Goal: Task Accomplishment & Management: Use online tool/utility

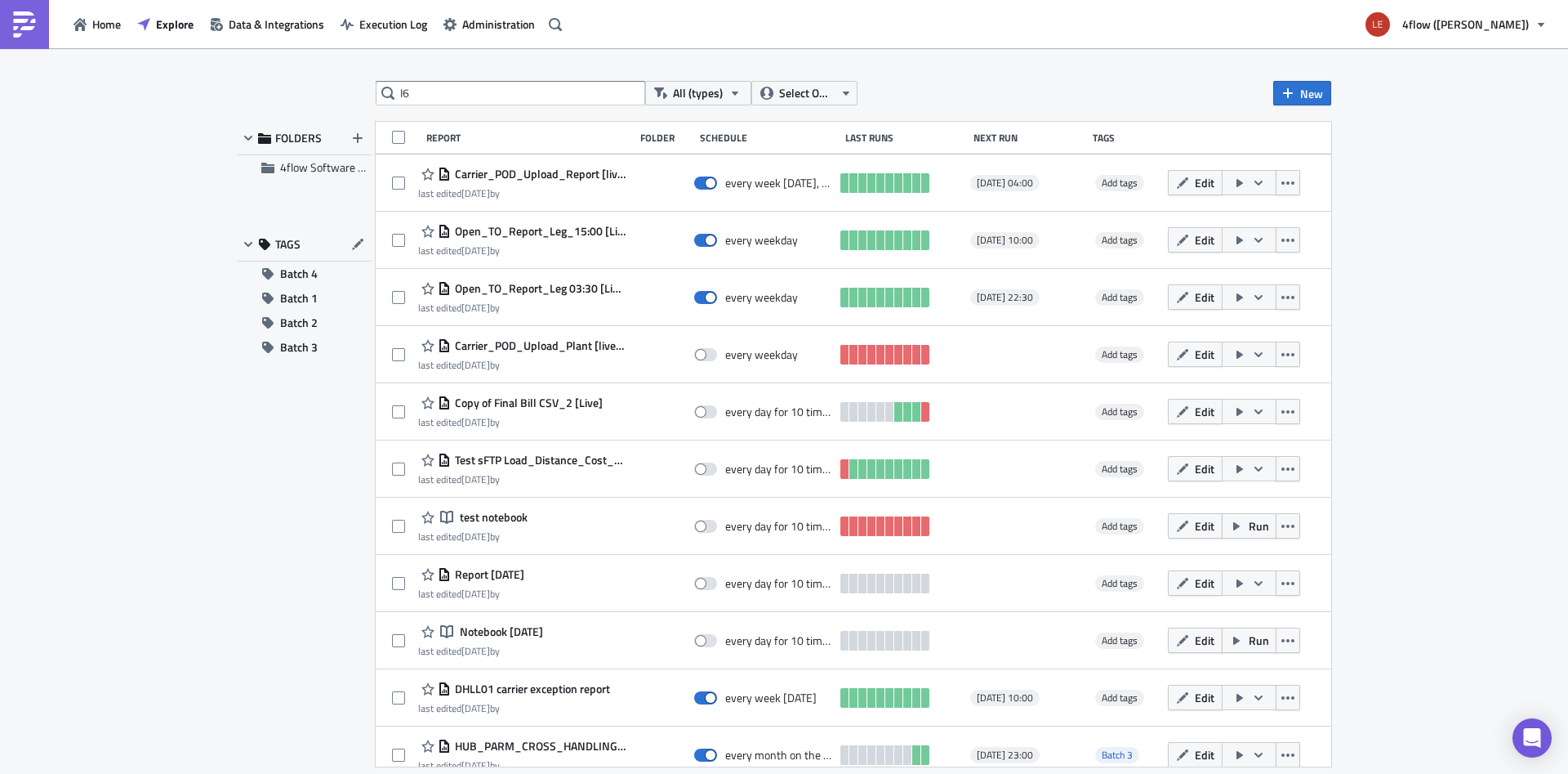
type input "I6"
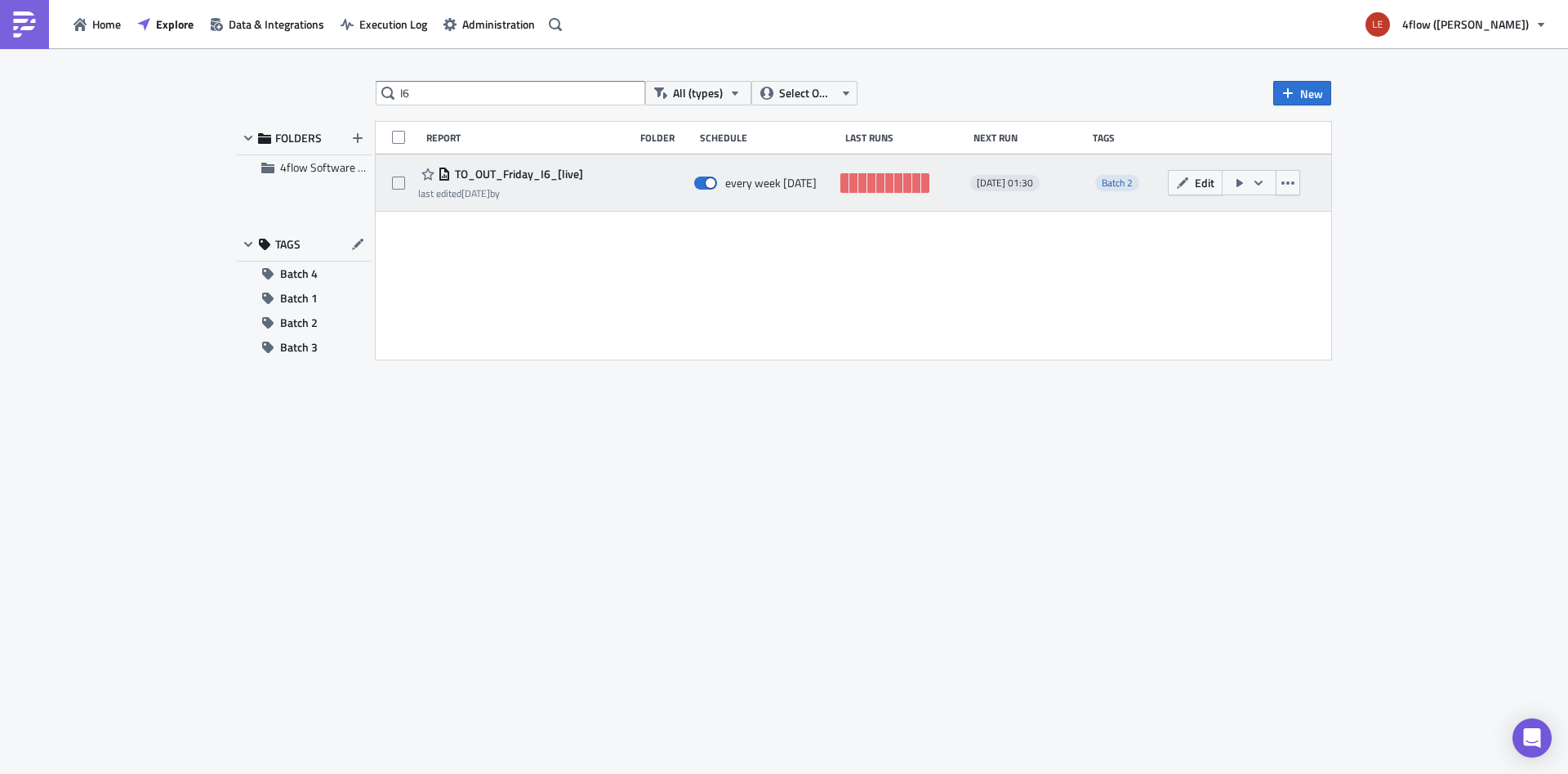
click at [516, 165] on div "TO_OUT_Friday_I6_[live] last edited [DATE] by every week [DATE][DATE] 01:30 Bat…" at bounding box center [853, 183] width 955 height 57
click at [573, 169] on span "TO_OUT_Friday_I6_[live]" at bounding box center [517, 174] width 132 height 15
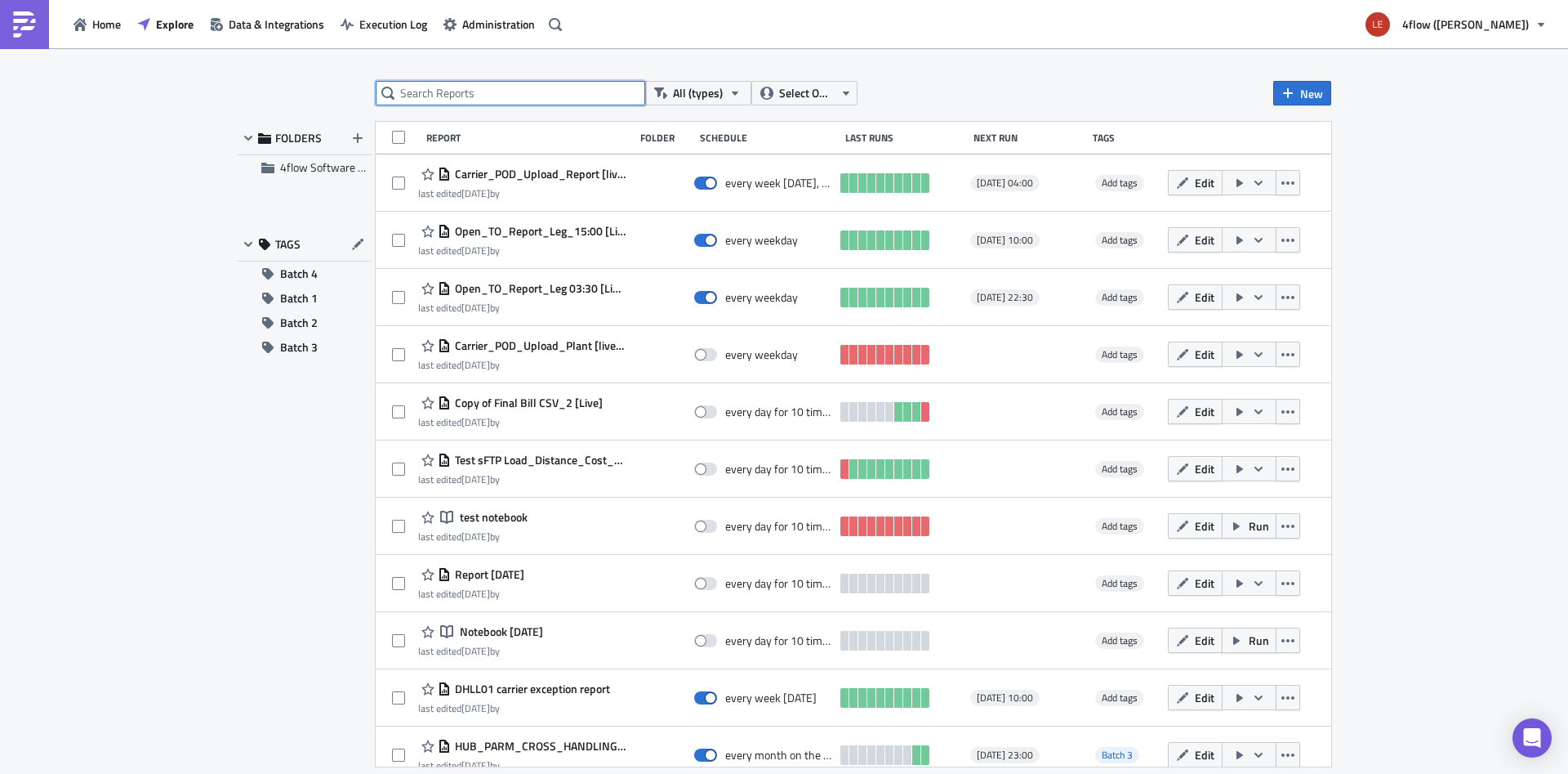
click at [474, 100] on input "text" at bounding box center [510, 92] width 270 height 24
type input "I6"
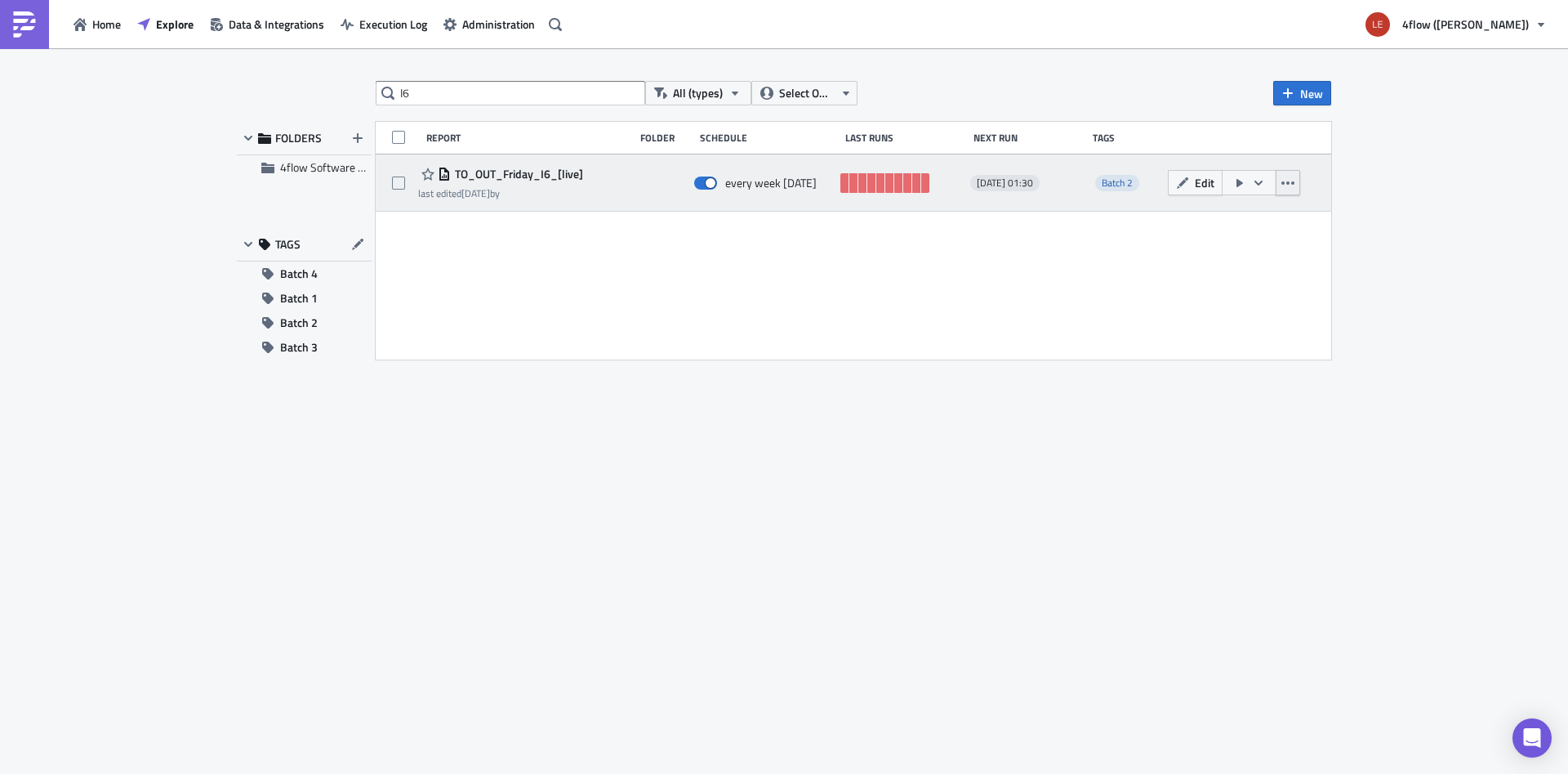
click at [1293, 172] on button "button" at bounding box center [1288, 183] width 24 height 25
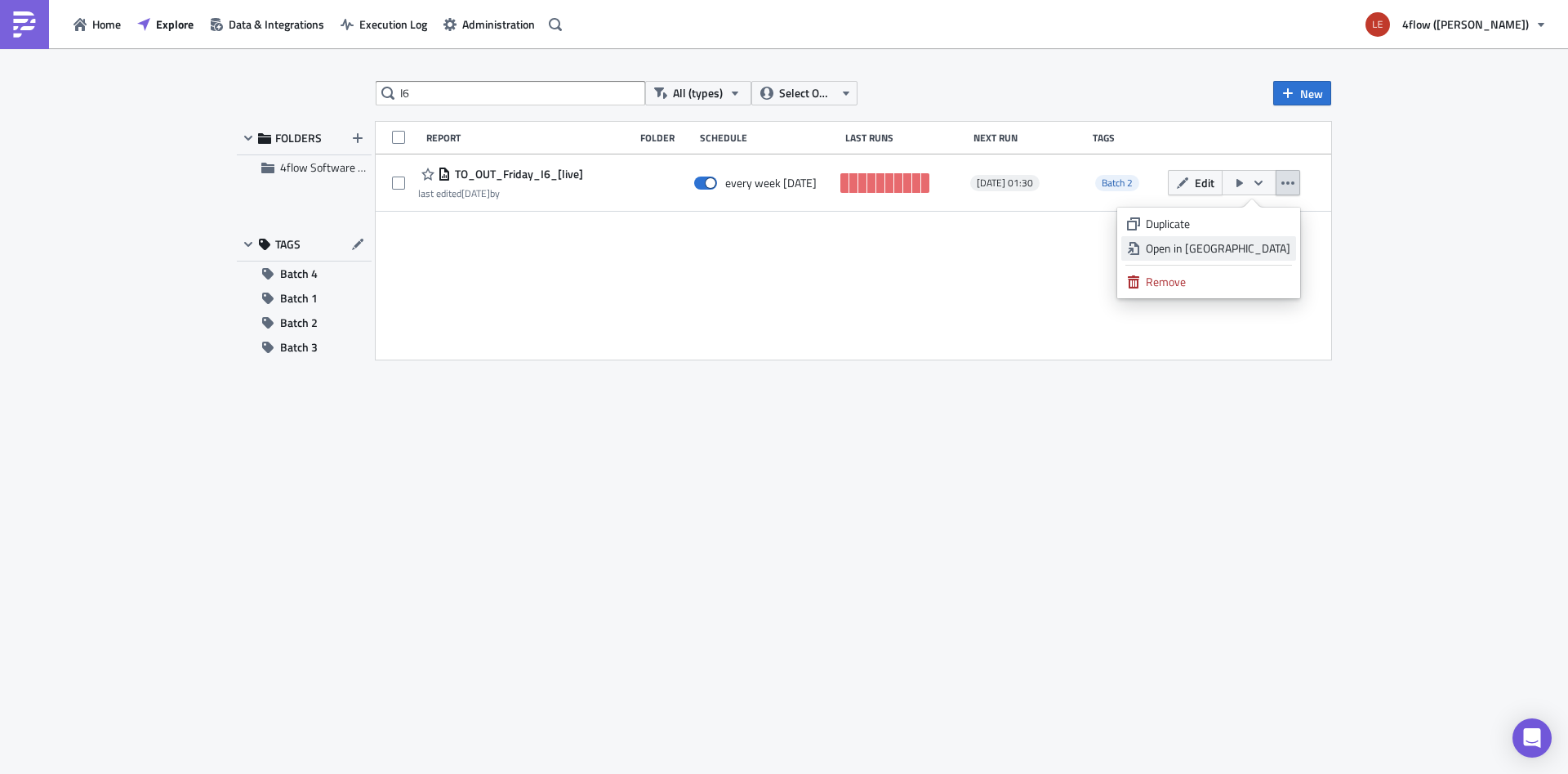
click at [1281, 247] on div "Open in [GEOGRAPHIC_DATA]" at bounding box center [1219, 248] width 145 height 16
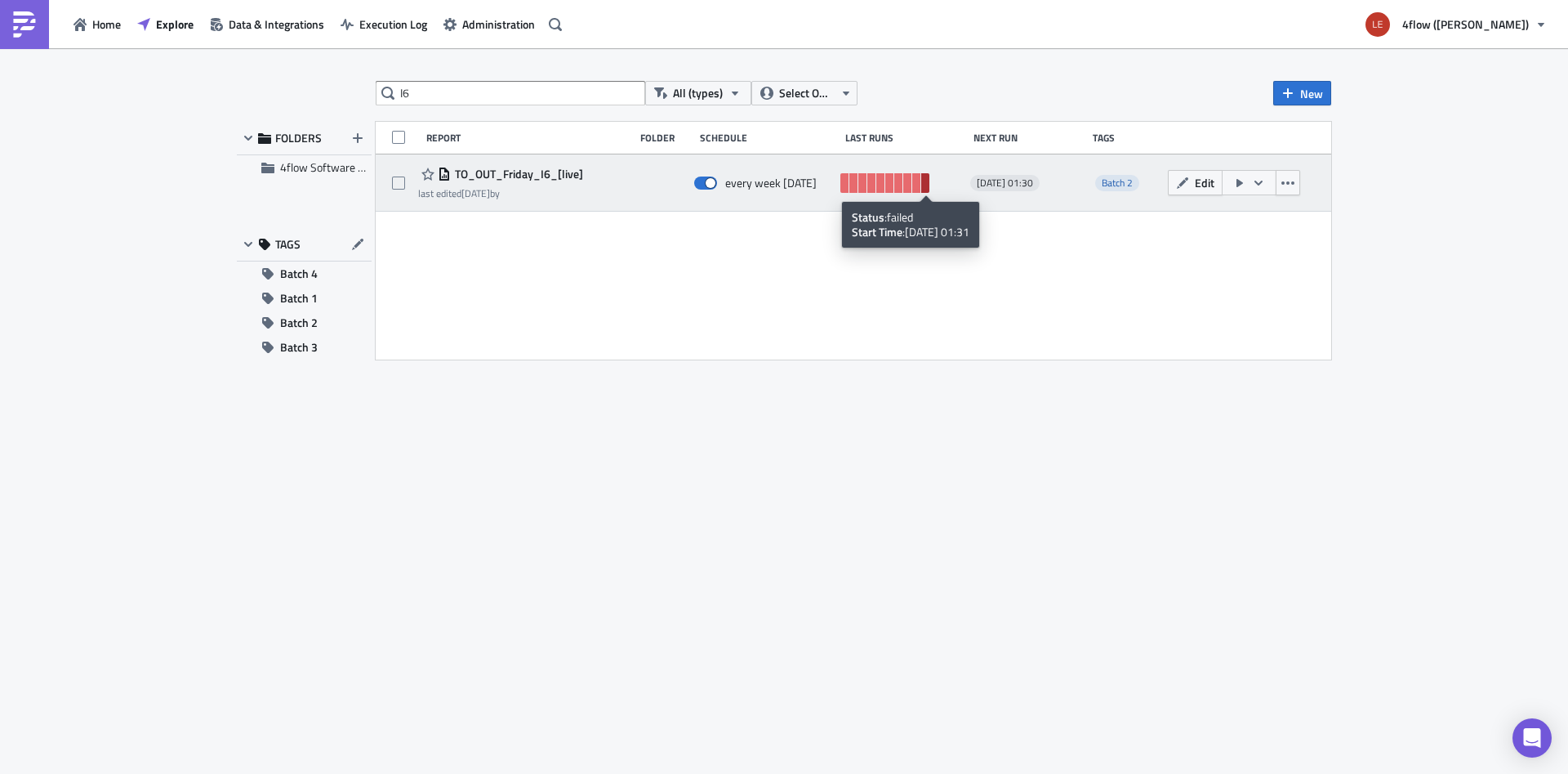
click at [926, 183] on link at bounding box center [925, 183] width 8 height 19
click at [525, 170] on span "TO_OUT_Friday_I6_[live]" at bounding box center [517, 174] width 132 height 15
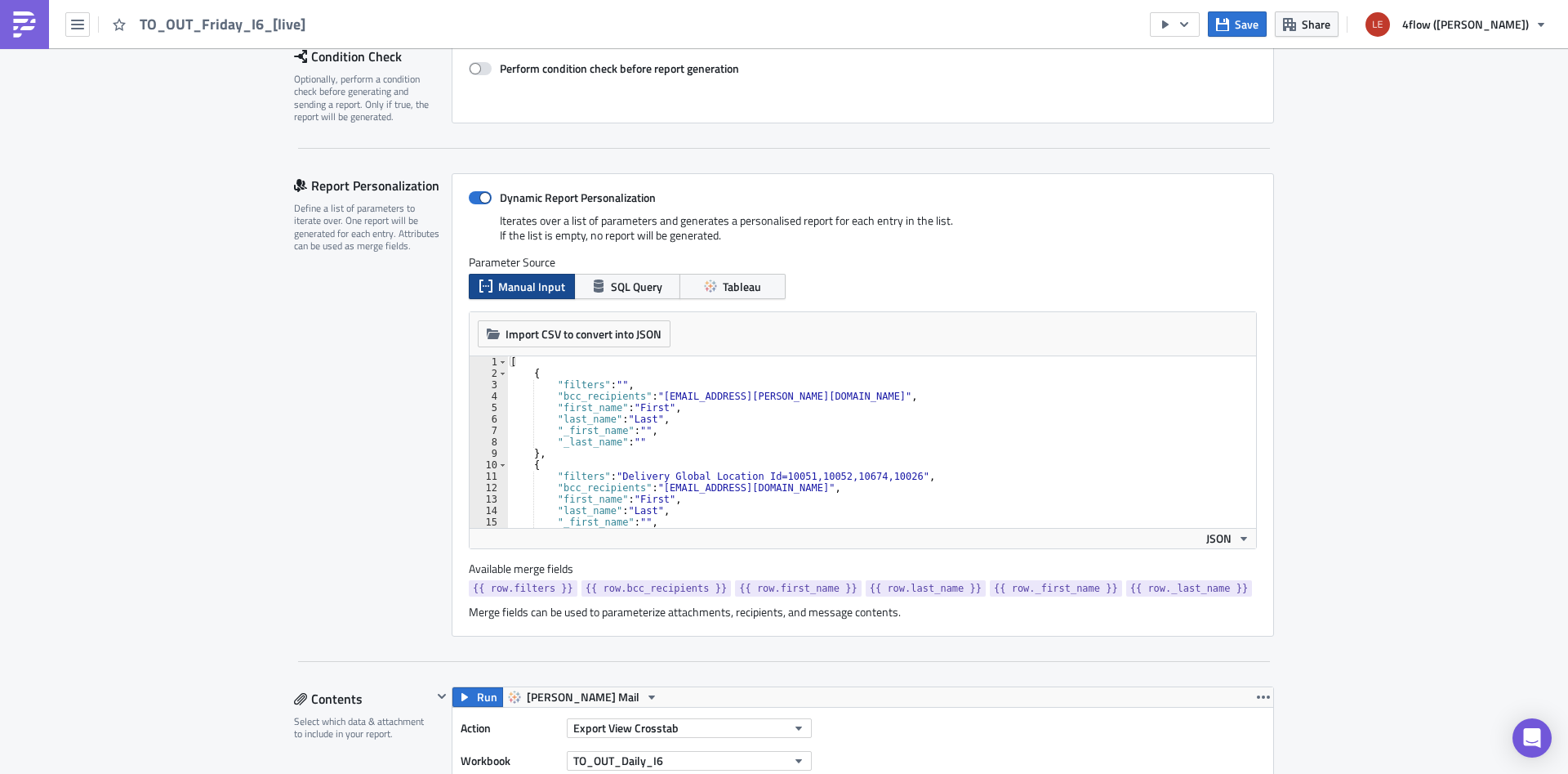
scroll to position [412, 0]
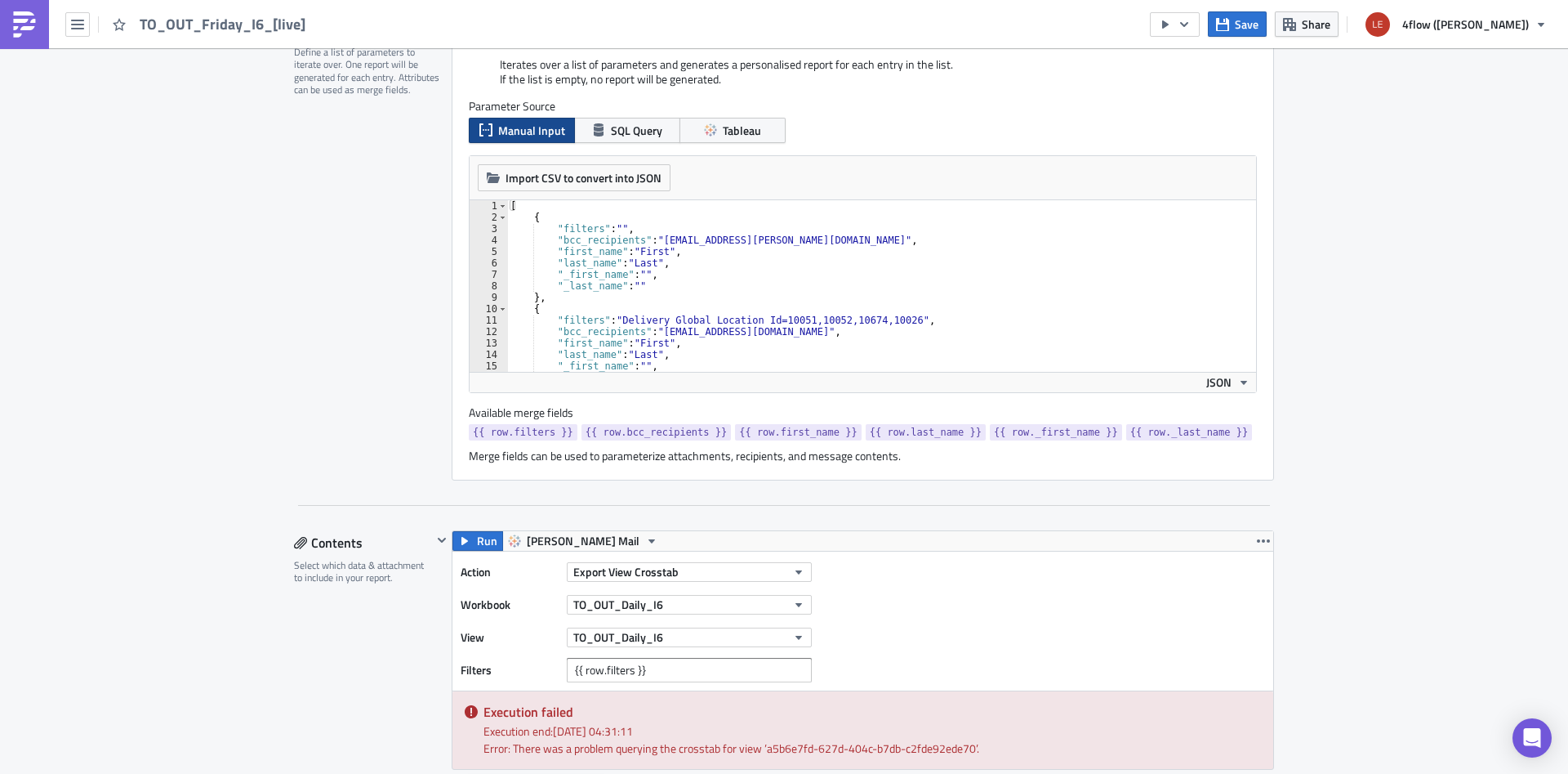
click at [713, 259] on div "[ { "filters" : "" , "bcc_recipients" : "[EMAIL_ADDRESS][PERSON_NAME][DOMAIN_NA…" at bounding box center [882, 298] width 749 height 195
click at [717, 306] on div "[ { "filters" : "" , "bcc_recipients" : "[EMAIL_ADDRESS][PERSON_NAME][DOMAIN_NA…" at bounding box center [882, 298] width 749 height 195
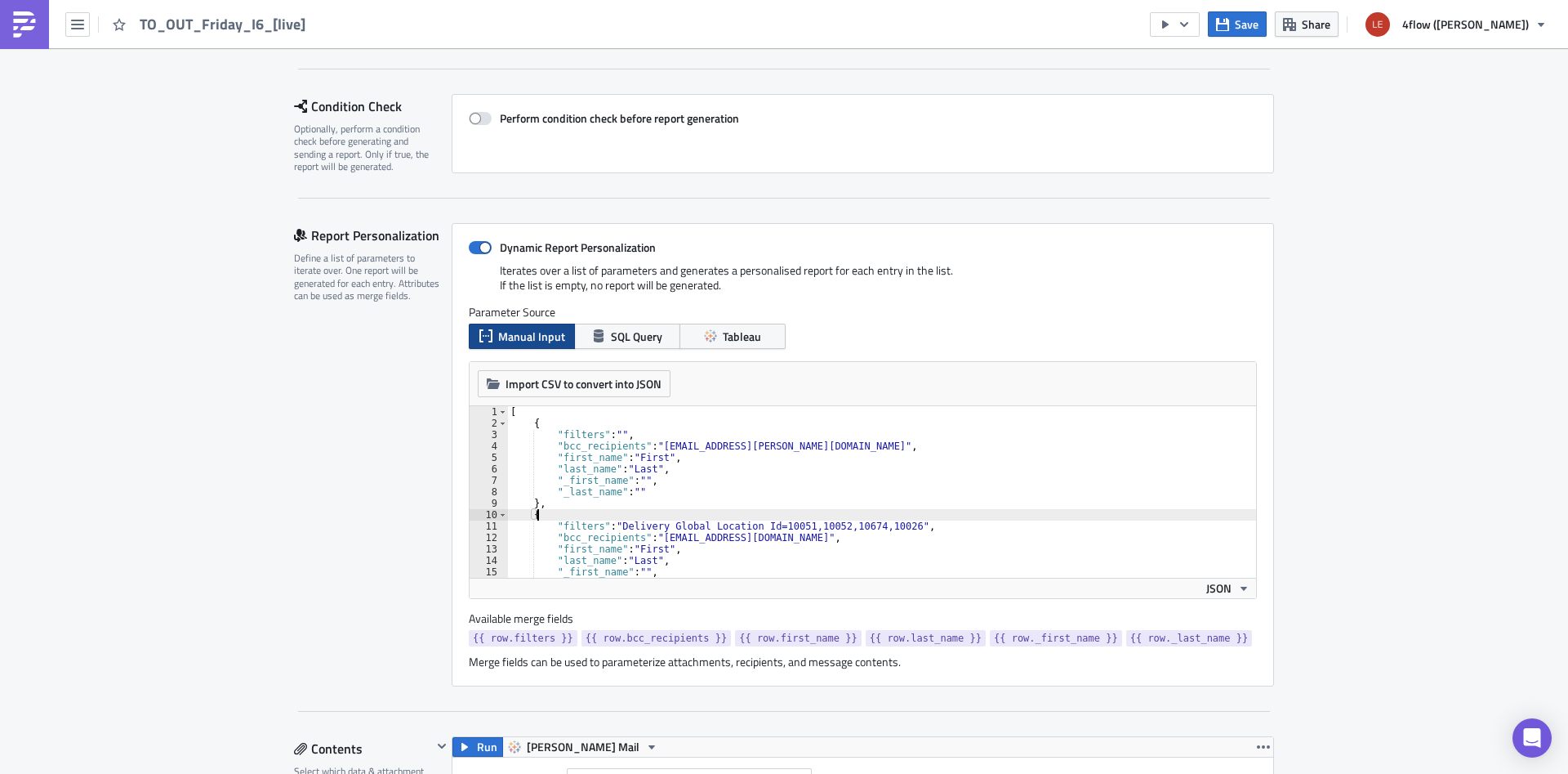
scroll to position [0, 0]
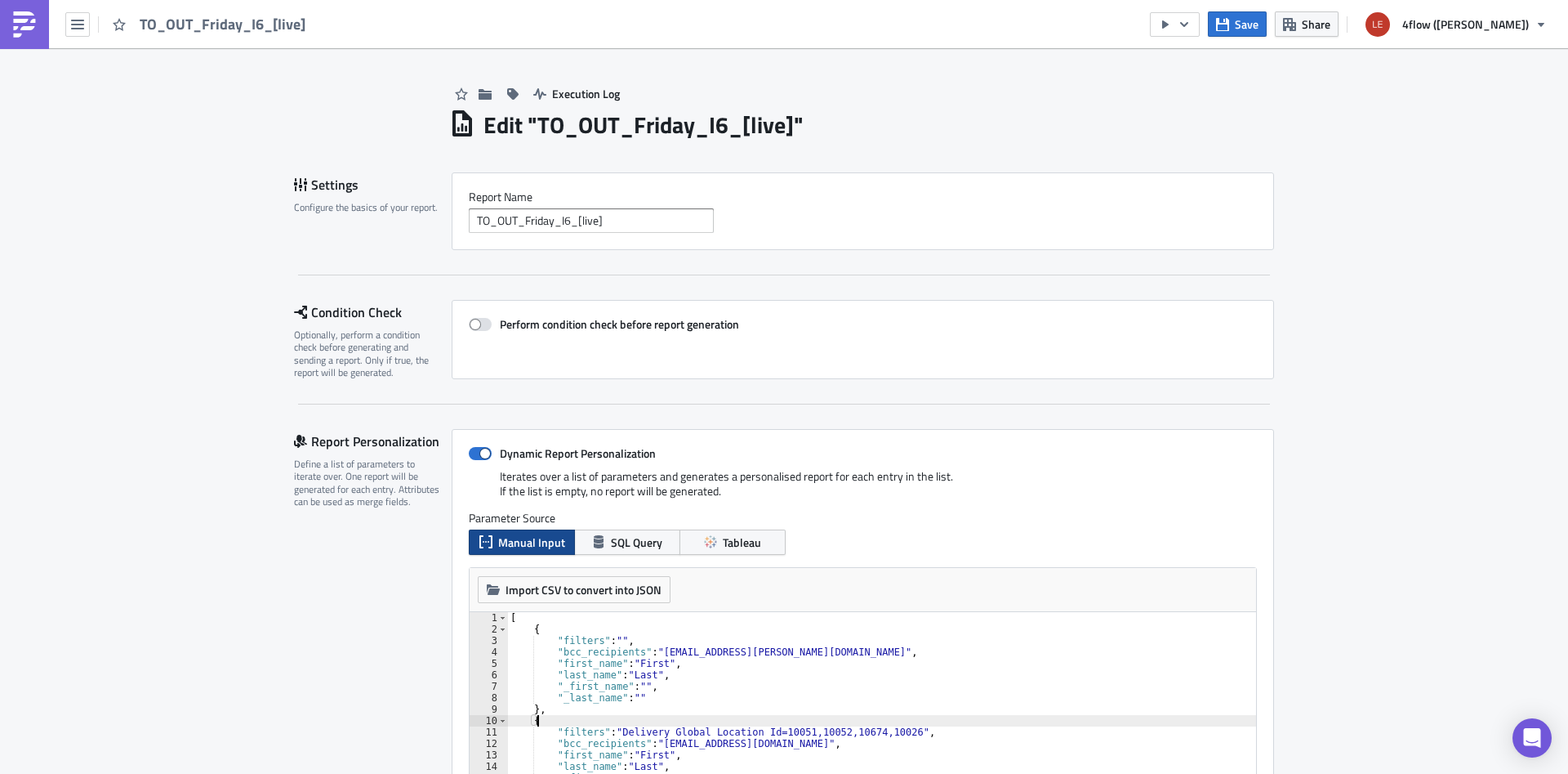
click at [587, 665] on div "[ { "filters" : "" , "bcc_recipients" : "[EMAIL_ADDRESS][PERSON_NAME][DOMAIN_NA…" at bounding box center [882, 709] width 749 height 195
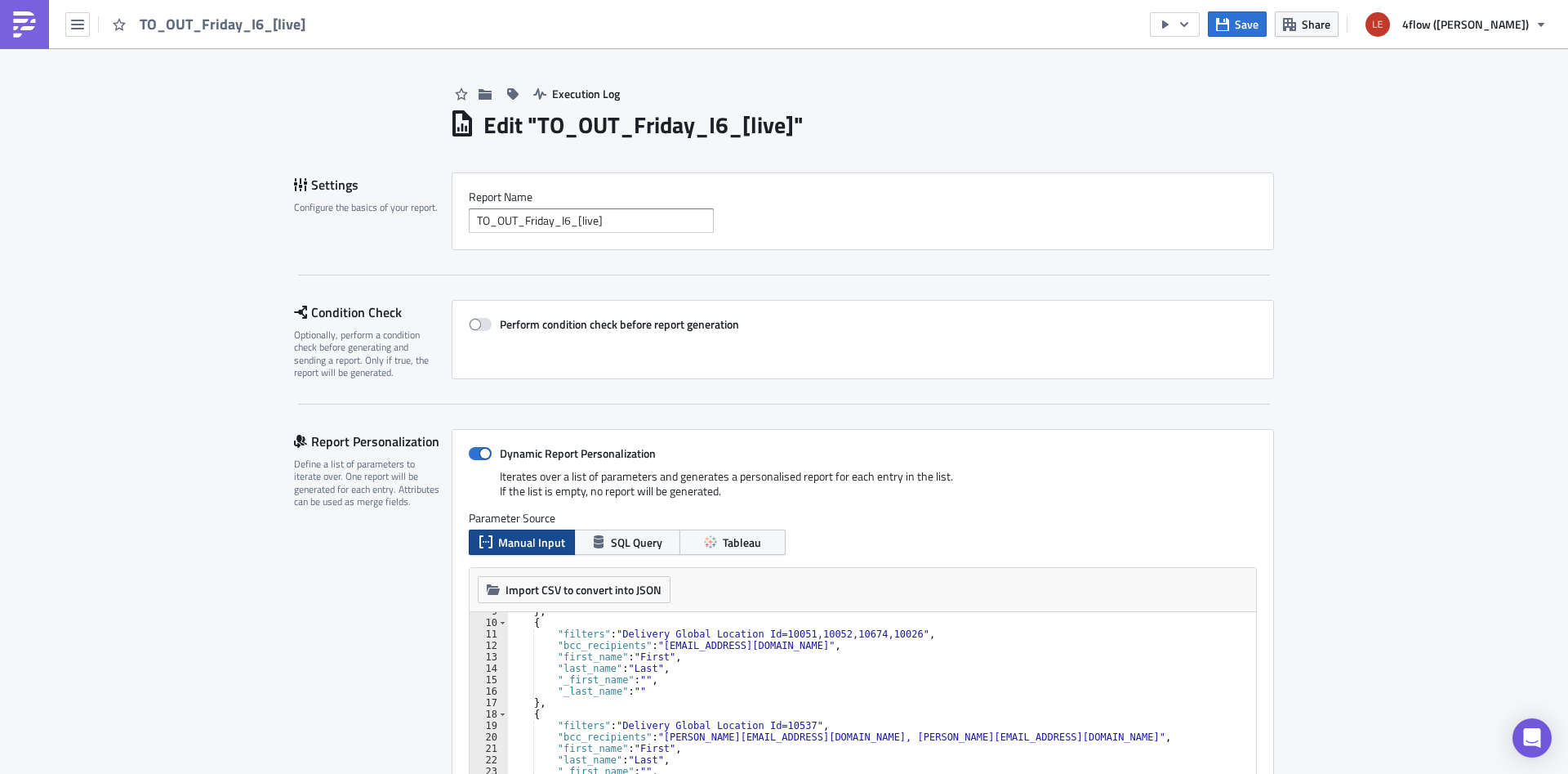
scroll to position [98, 0]
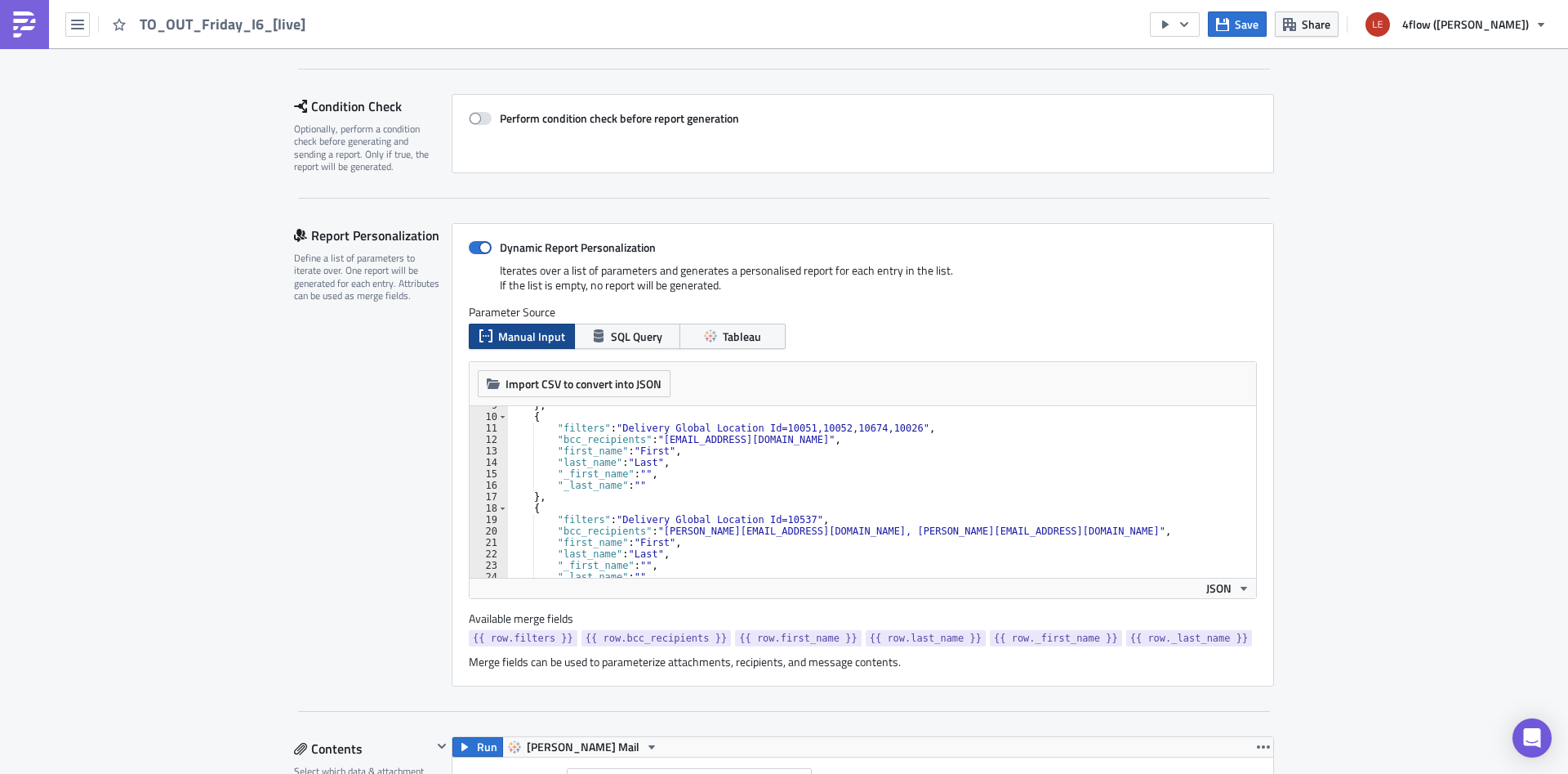
click at [819, 538] on div "} , { "filters" : "Delivery Global Location Id=10051,10052,10674,10026" , "bcc_…" at bounding box center [882, 497] width 749 height 195
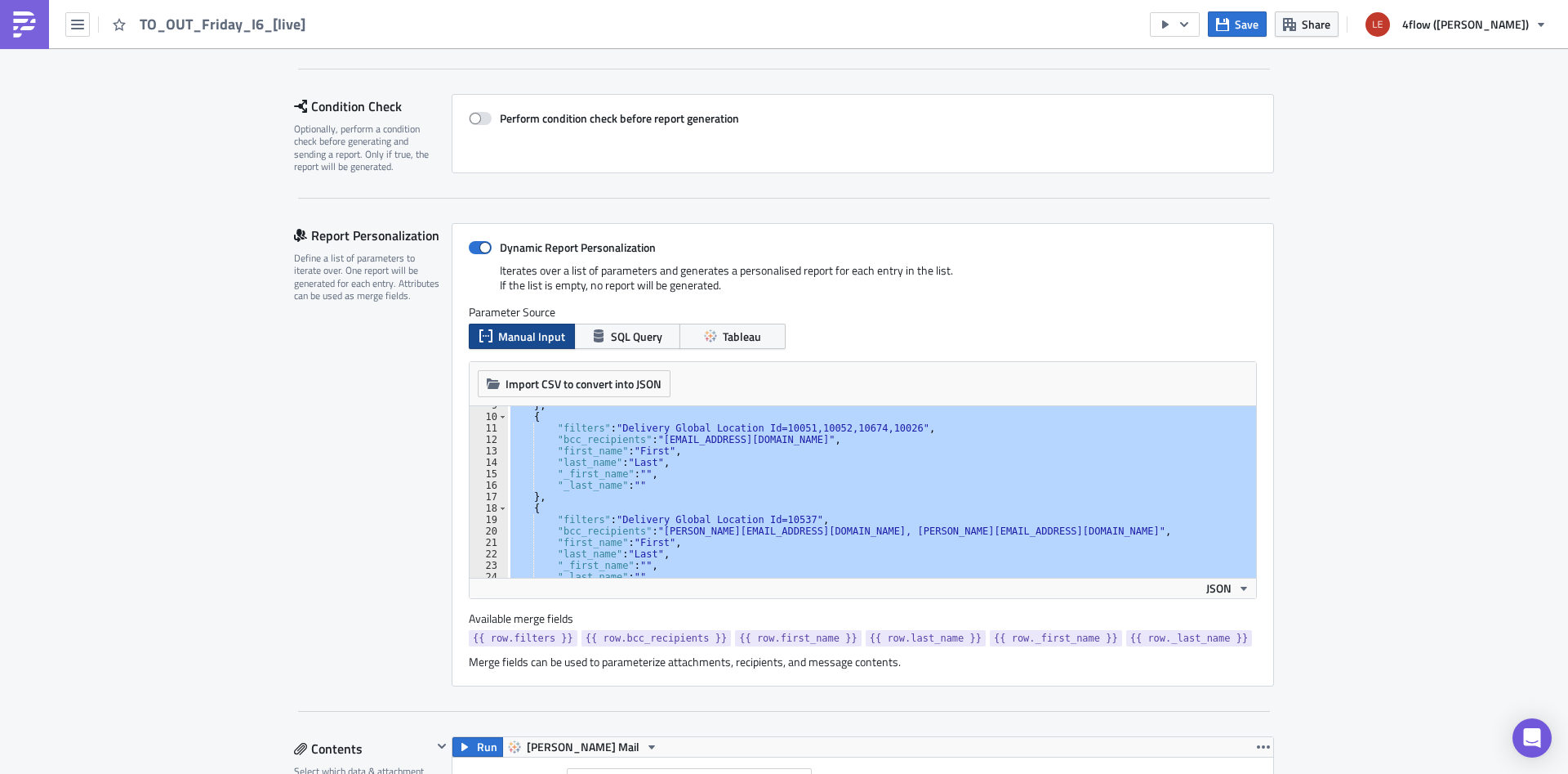
click at [855, 506] on div "} , { "filters" : "Delivery Global Location Id=10051,10052,10674,10026" , "bcc_…" at bounding box center [882, 491] width 749 height 172
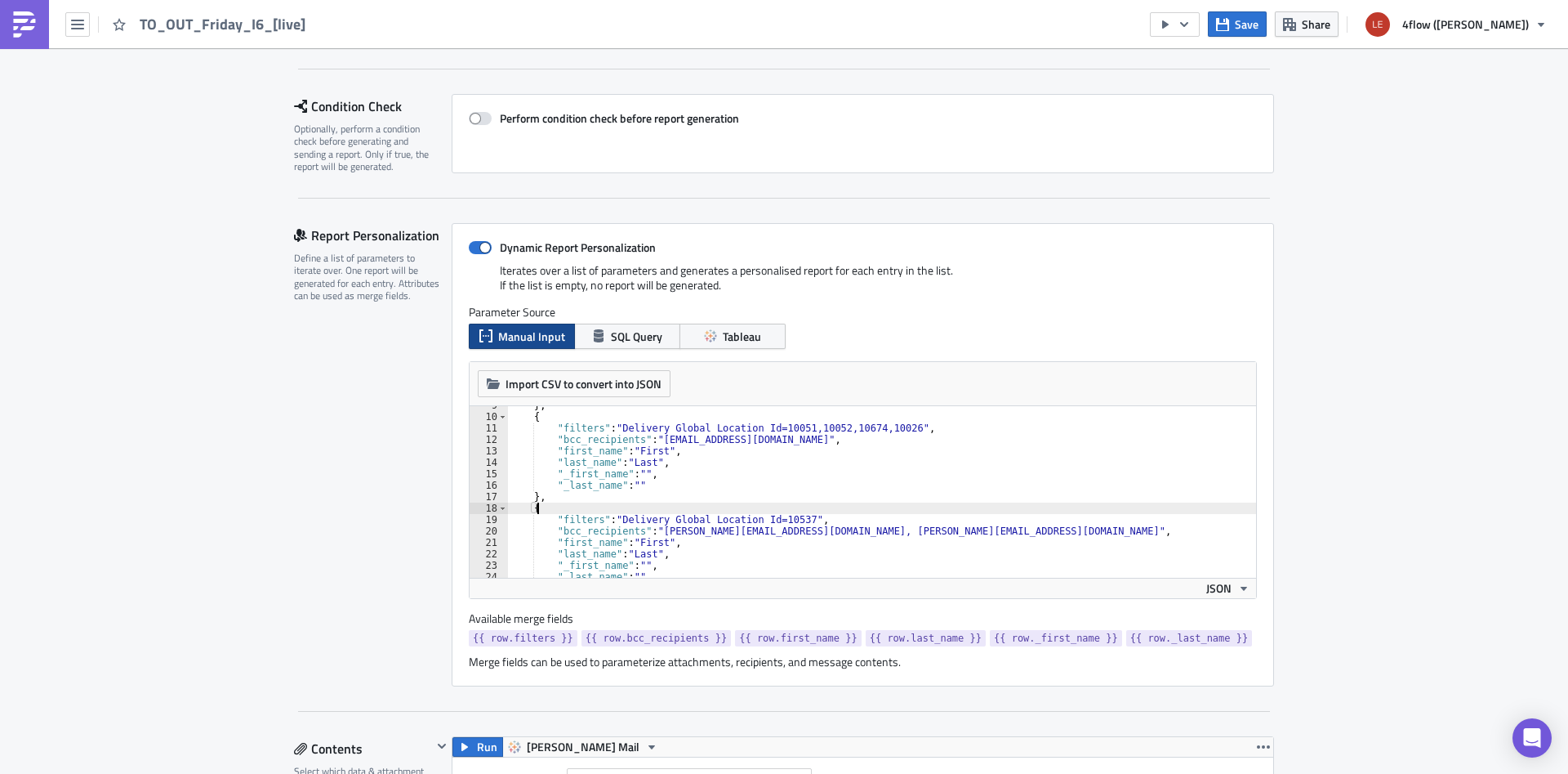
scroll to position [309, 0]
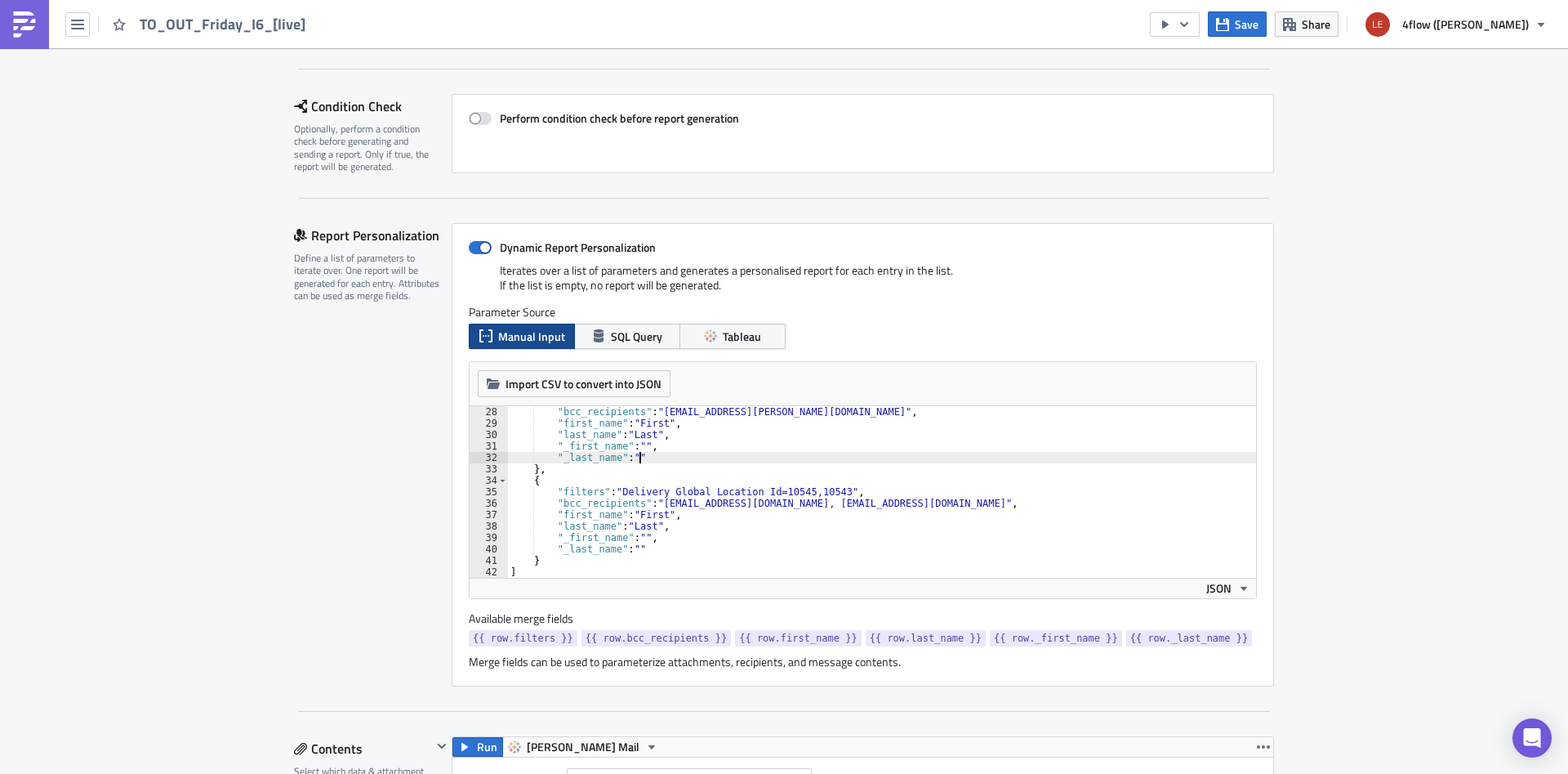
click at [857, 452] on div ""bcc_recipients" : "[EMAIL_ADDRESS][PERSON_NAME][DOMAIN_NAME]" , "first_name" :…" at bounding box center [882, 503] width 749 height 195
click at [732, 423] on div ""bcc_recipients" : "[EMAIL_ADDRESS][PERSON_NAME][DOMAIN_NAME]" , "first_name" :…" at bounding box center [882, 503] width 749 height 195
drag, startPoint x: 808, startPoint y: 413, endPoint x: 658, endPoint y: 411, distance: 150.0
click at [658, 411] on div ""bcc_recipients" : "[EMAIL_ADDRESS][PERSON_NAME][DOMAIN_NAME]" , "first_name" :…" at bounding box center [882, 503] width 749 height 195
paste textarea "[DOMAIN_NAME]"
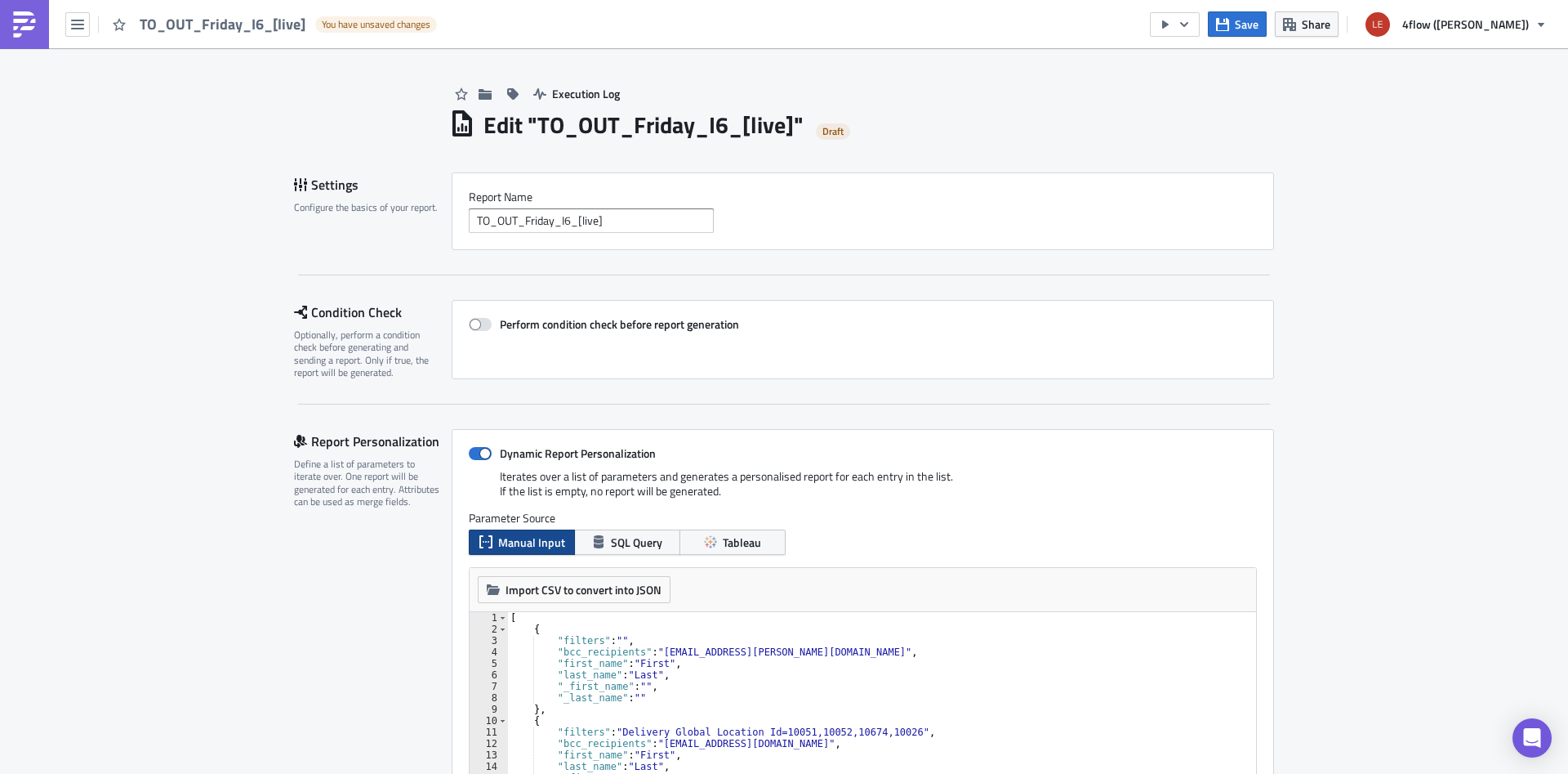
scroll to position [0, 0]
click at [823, 675] on div "[ { "filters" : "" , "bcc_recipients" : "[EMAIL_ADDRESS][PERSON_NAME][DOMAIN_NA…" at bounding box center [882, 709] width 749 height 195
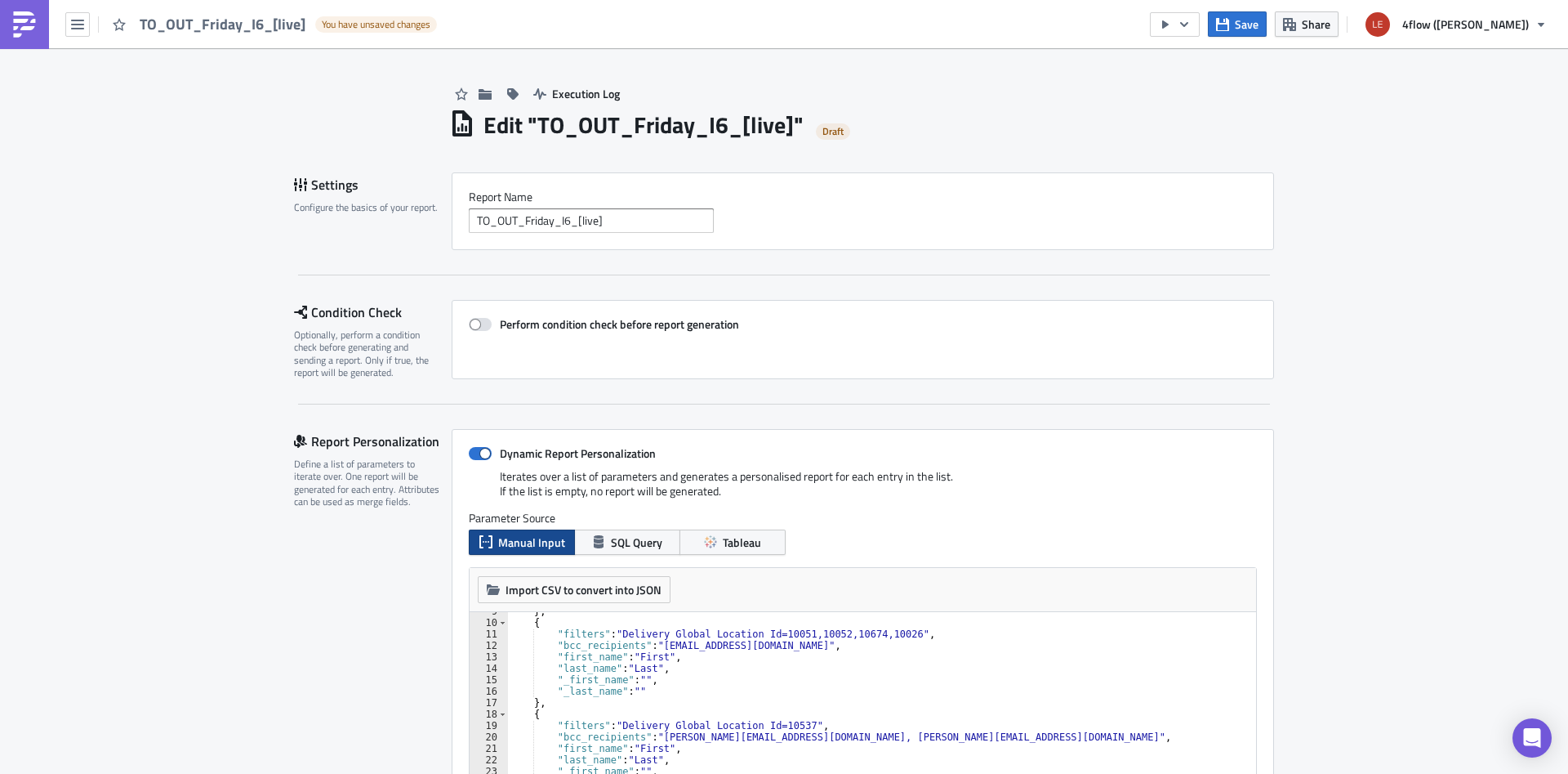
scroll to position [98, 0]
click at [799, 663] on div "} , { "filters" : "Delivery Global Location Id=10051,10052,10674,10026" , "bcc_…" at bounding box center [882, 703] width 749 height 195
click at [800, 754] on div "} , { "filters" : "Delivery Global Location Id=10051,10052,10674,10026" , "bcc_…" at bounding box center [882, 703] width 749 height 195
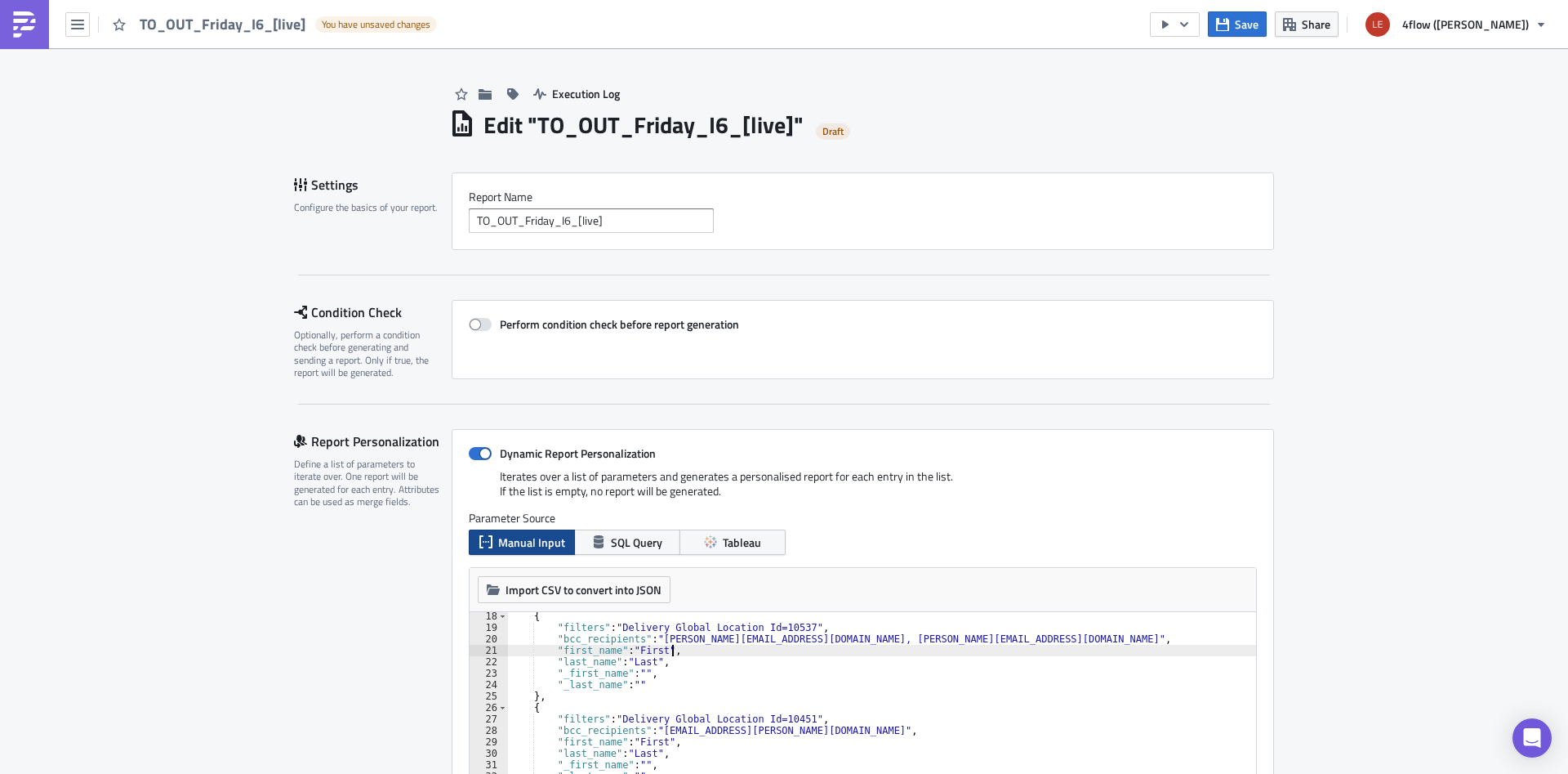
click at [820, 734] on div "{ "filters" : "Delivery Global Location Id=10537" , "bcc_recipients" : "[PERSON…" at bounding box center [882, 708] width 749 height 195
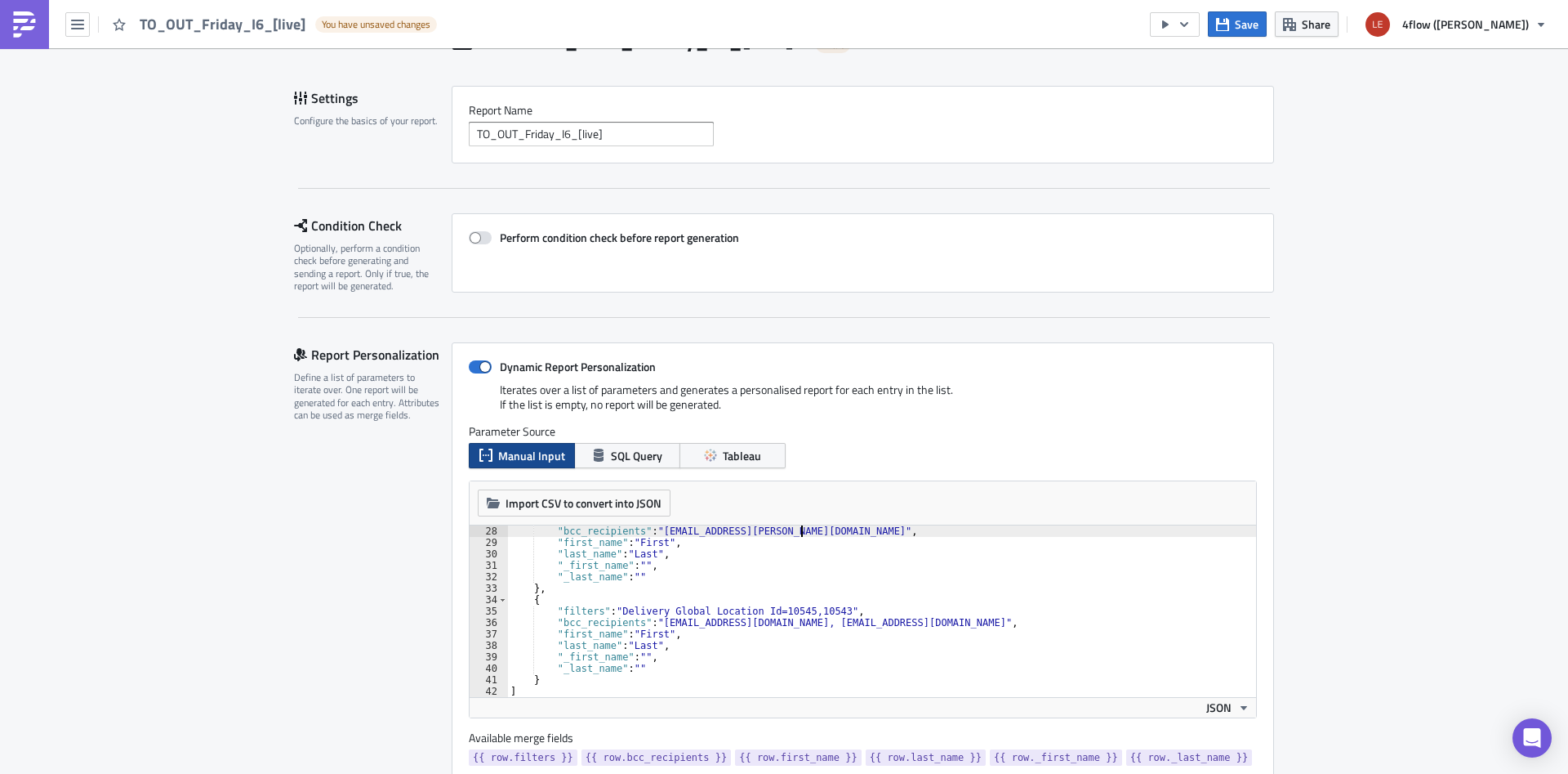
scroll to position [206, 0]
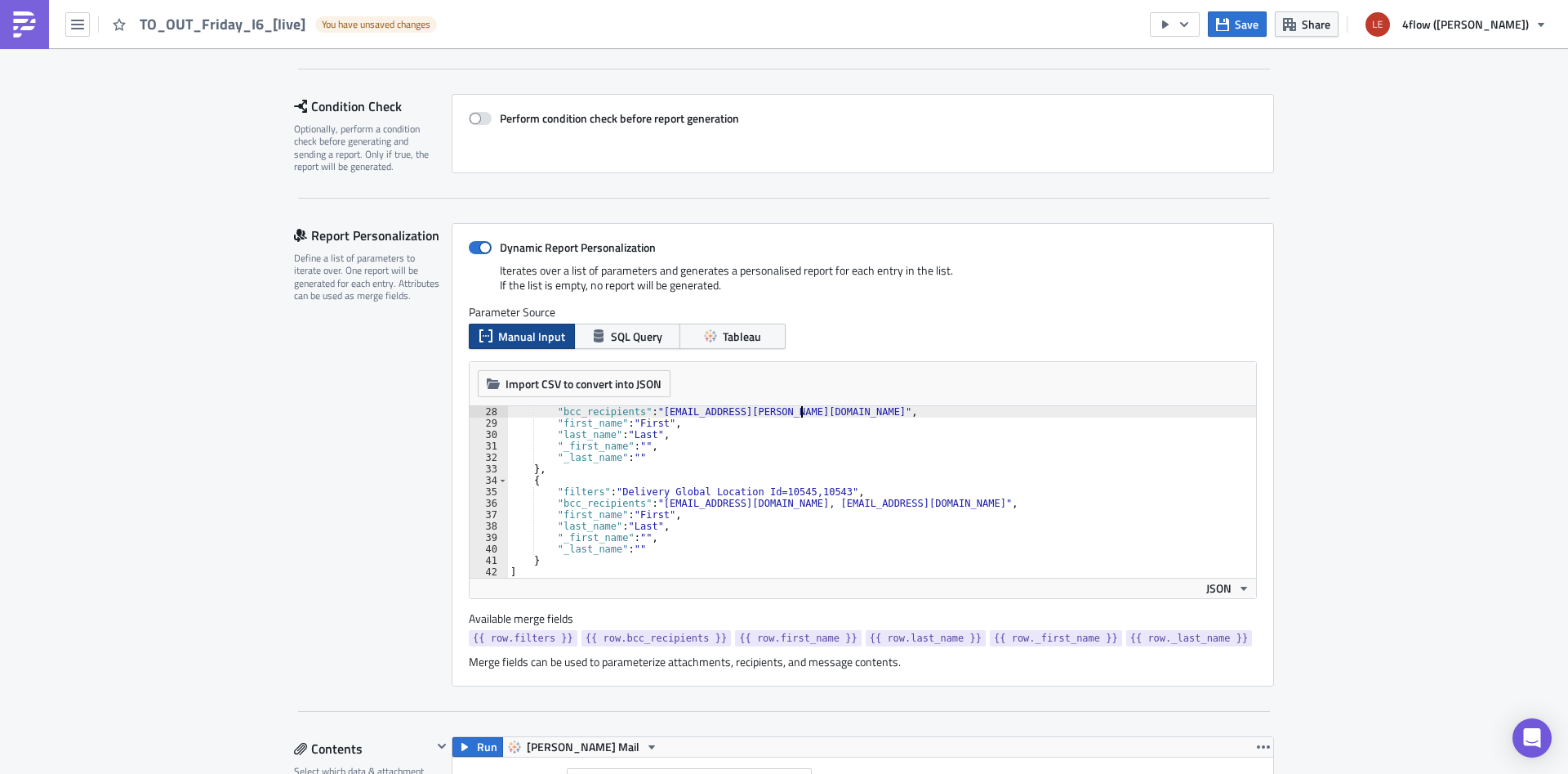
click at [763, 553] on div ""bcc_recipients" : "[EMAIL_ADDRESS][PERSON_NAME][DOMAIN_NAME]" , "first_name" :…" at bounding box center [882, 503] width 749 height 195
type textarea ""_last_name": """
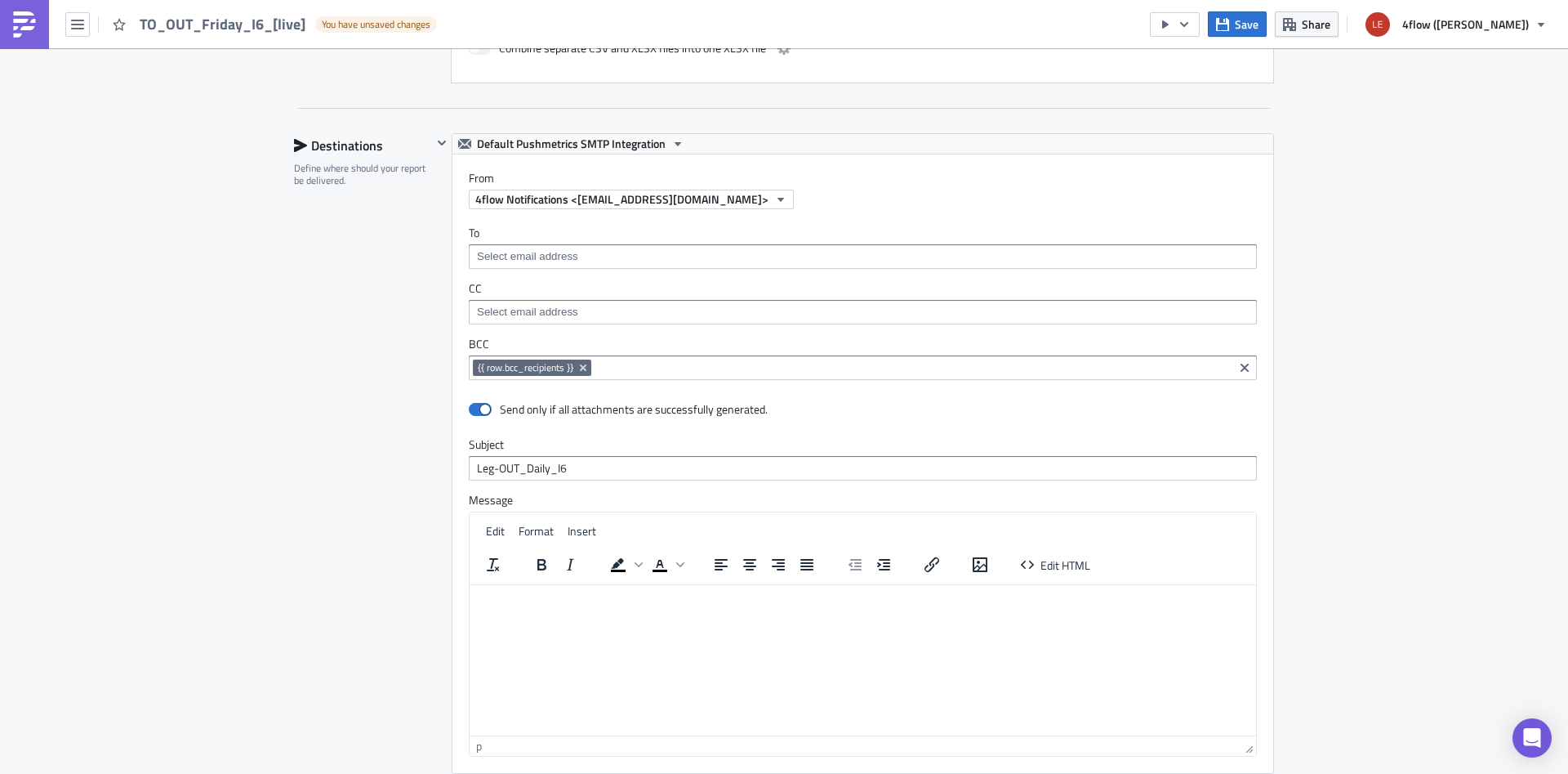
scroll to position [1718, 0]
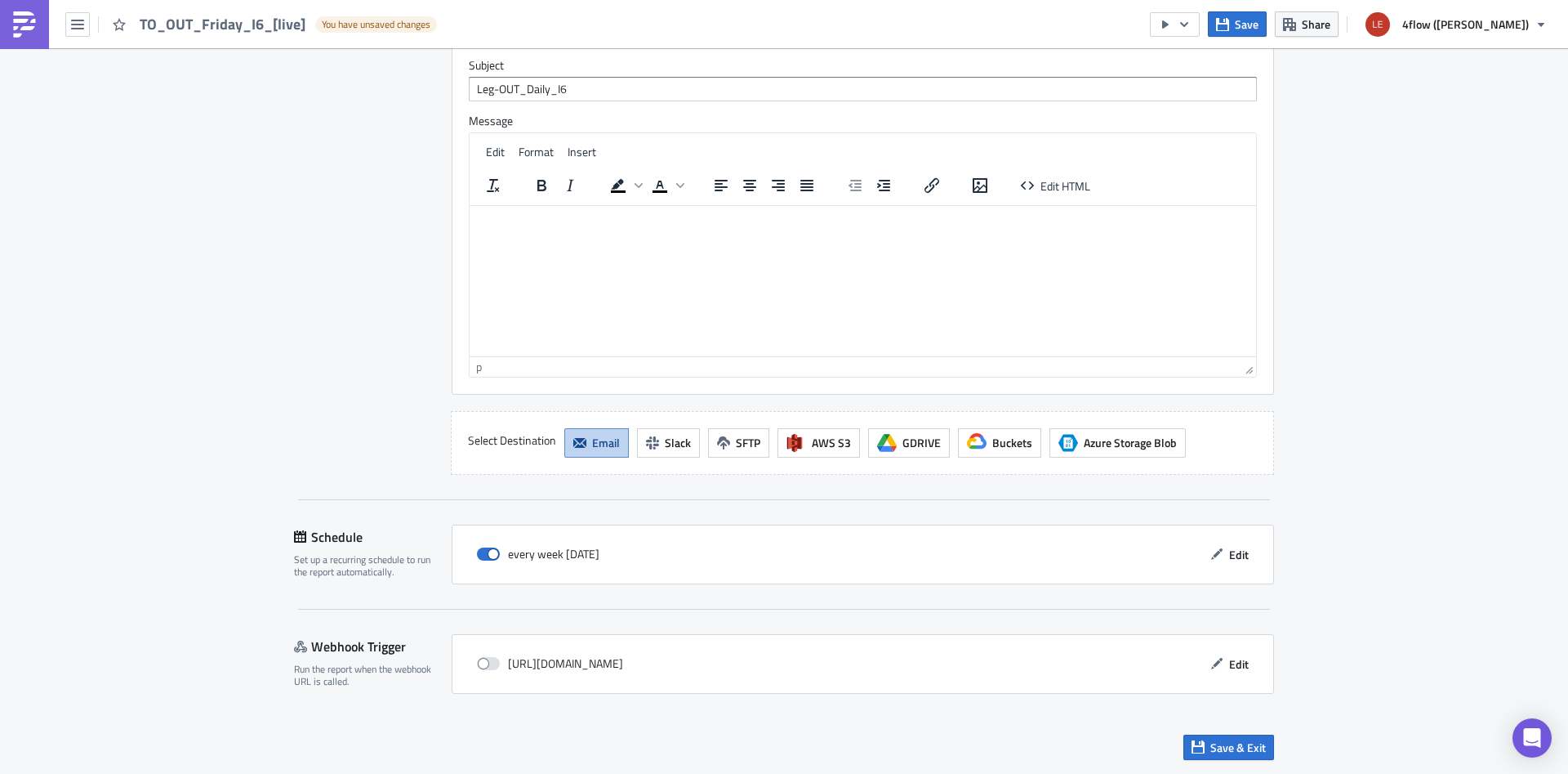
click at [1239, 761] on div "Save & Exit" at bounding box center [784, 747] width 981 height 58
click at [1233, 756] on span "Save & Exit" at bounding box center [1239, 747] width 55 height 17
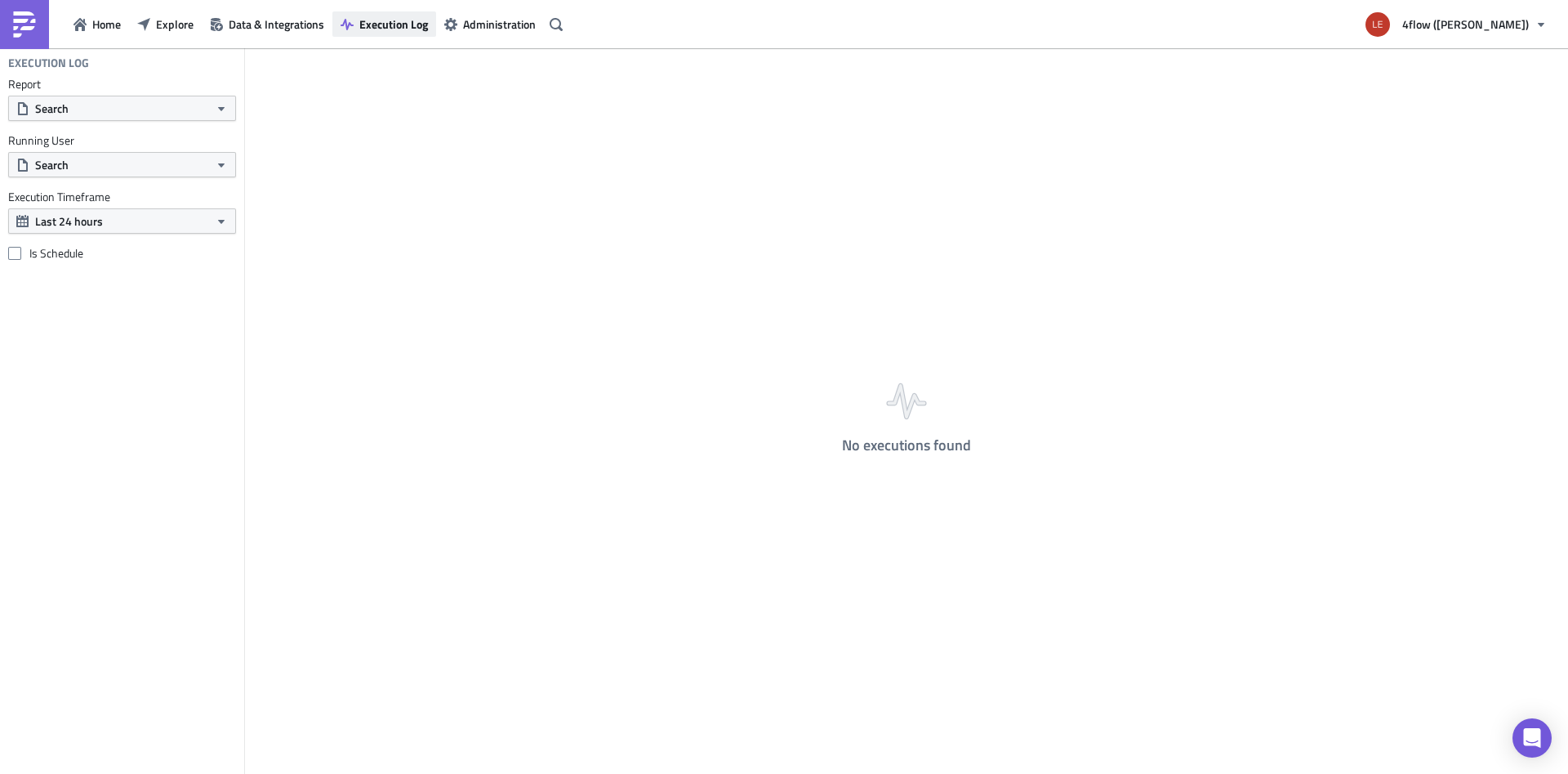
click at [360, 33] on button "Execution Log" at bounding box center [385, 24] width 104 height 25
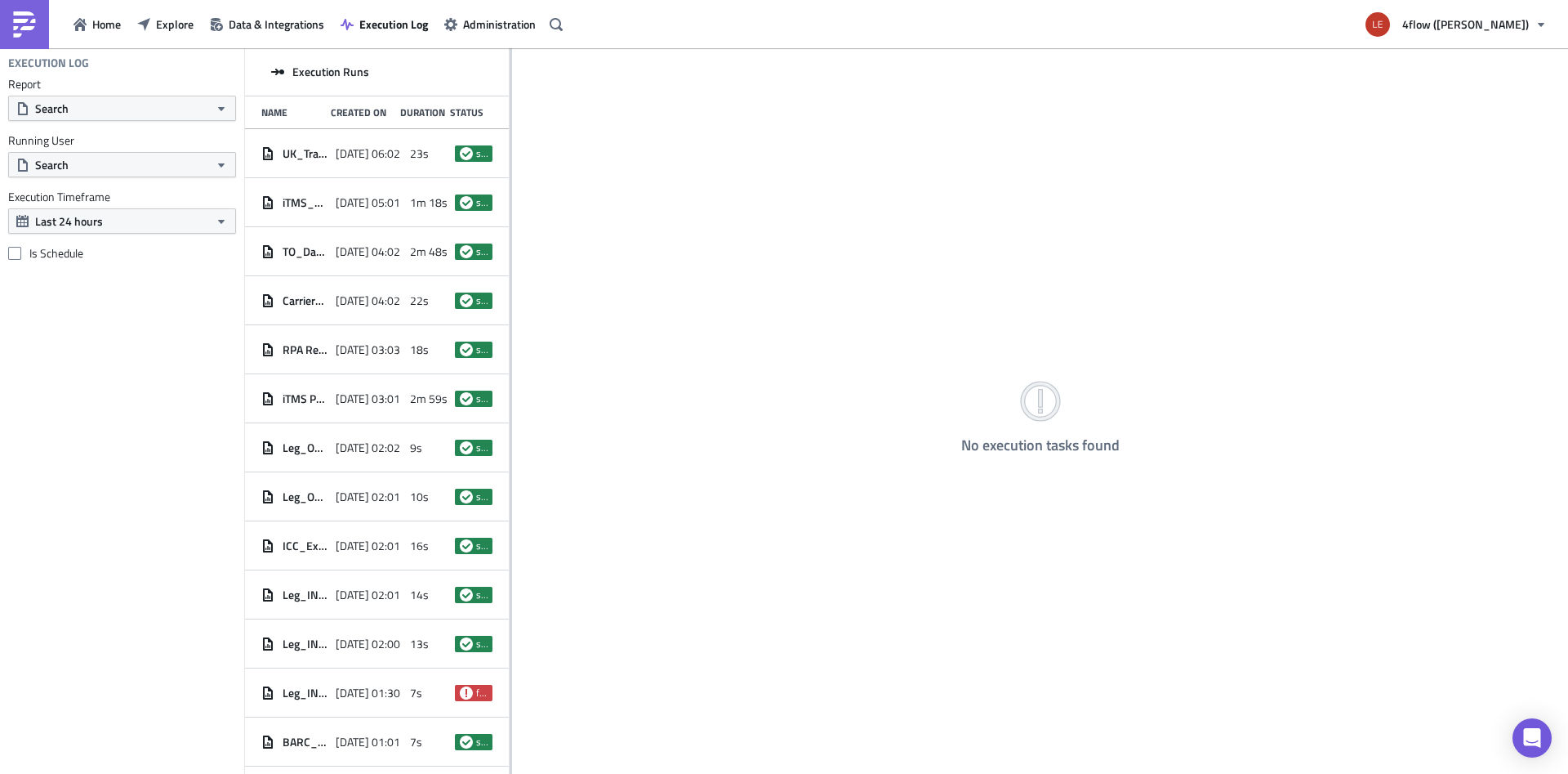
click at [122, 428] on div "Execution Log Report Search Running User Search Execution Timeframe Last 24 hou…" at bounding box center [122, 412] width 244 height 726
click at [160, 113] on button "Search" at bounding box center [122, 108] width 228 height 25
click at [114, 127] on input "text" at bounding box center [91, 137] width 156 height 24
type input "I6"
click at [135, 167] on div "TO_OUT_Friday_I6_[live]" at bounding box center [108, 165] width 142 height 16
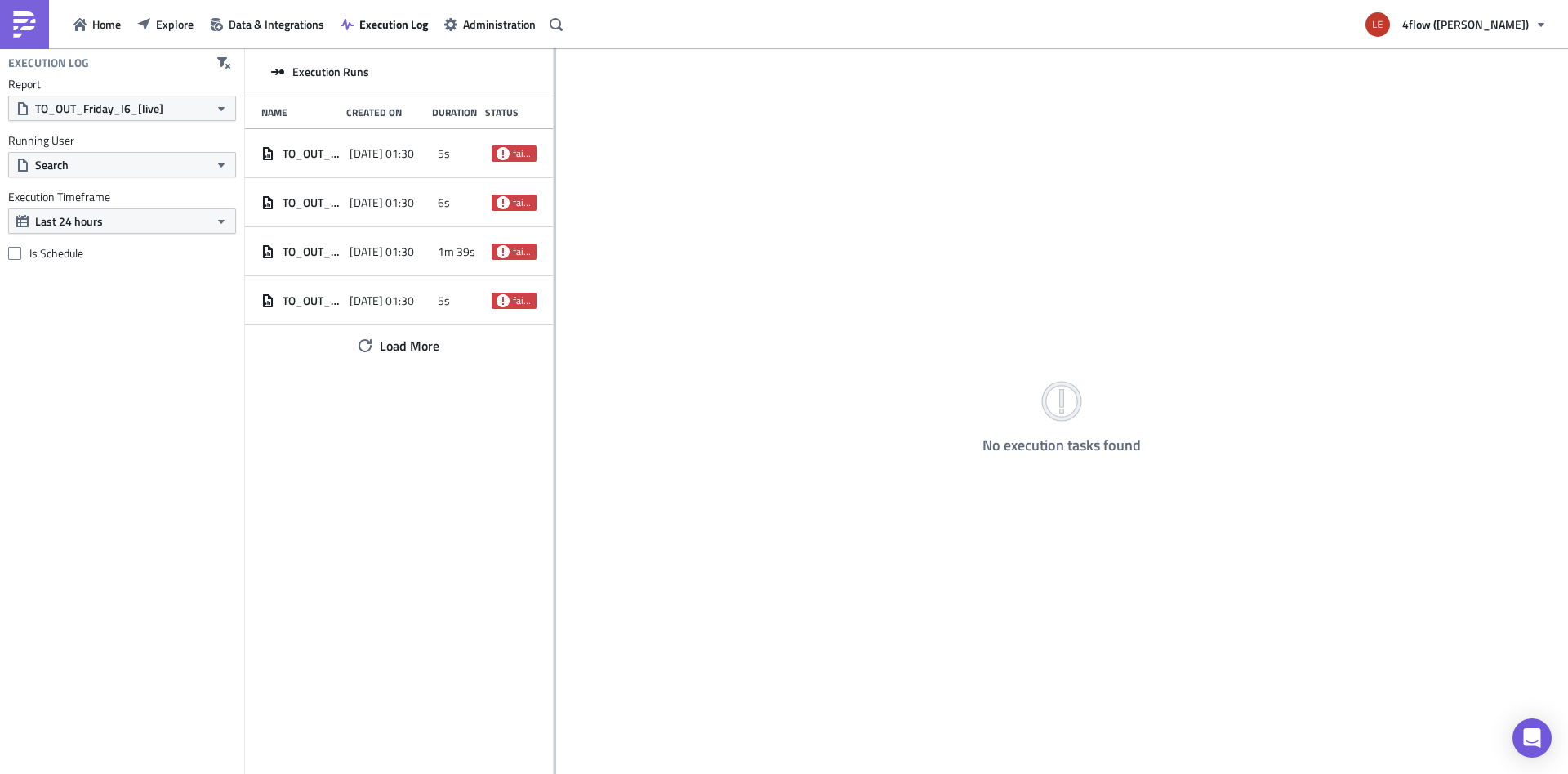
drag, startPoint x: 510, startPoint y: 449, endPoint x: 951, endPoint y: 479, distance: 442.0
click at [556, 479] on div at bounding box center [555, 413] width 3 height 728
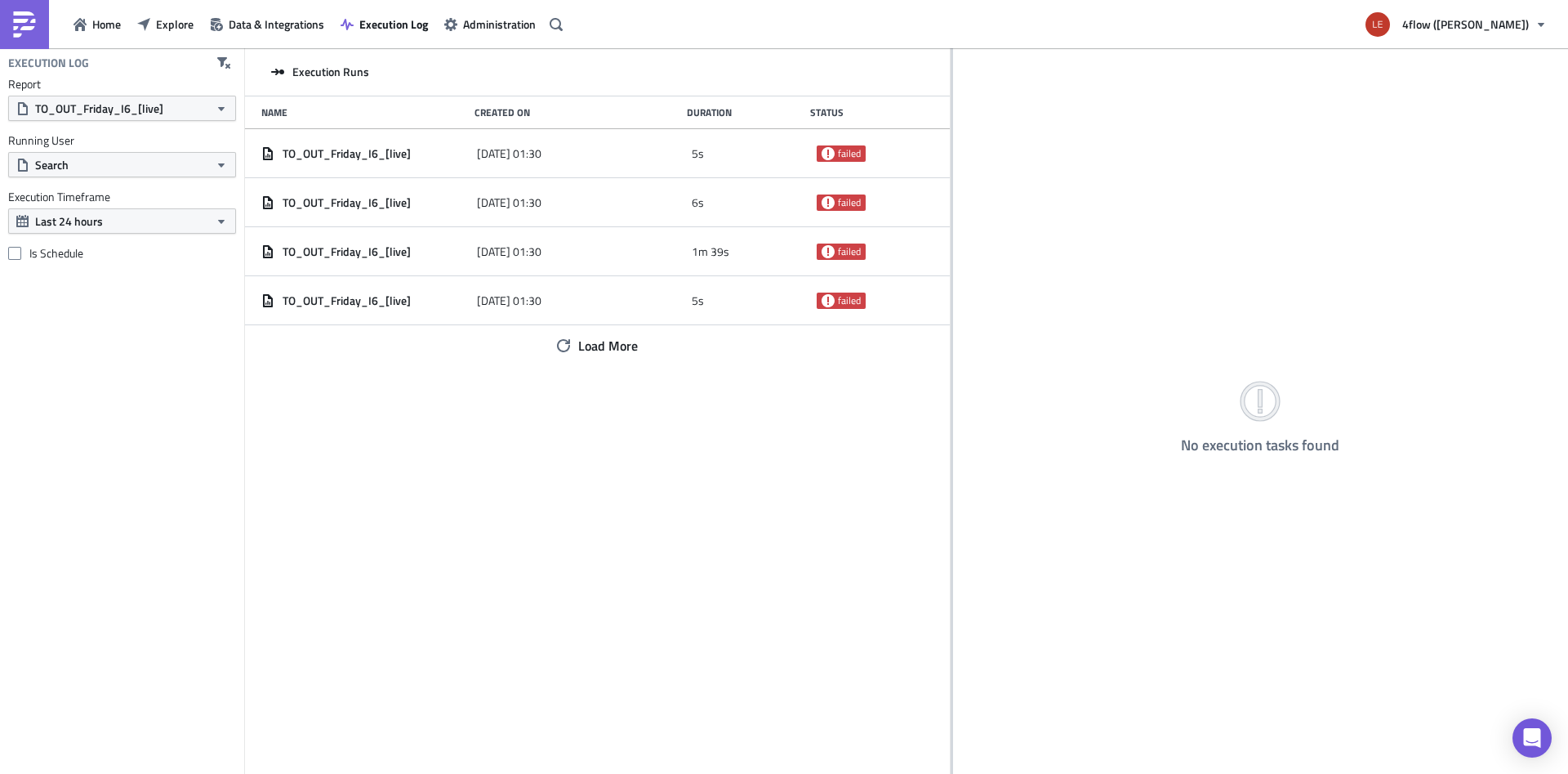
click at [621, 515] on div "Execution Runs Name Created On Duration Status TO_OUT_Friday_I6_[live] 2025-08-…" at bounding box center [597, 413] width 705 height 728
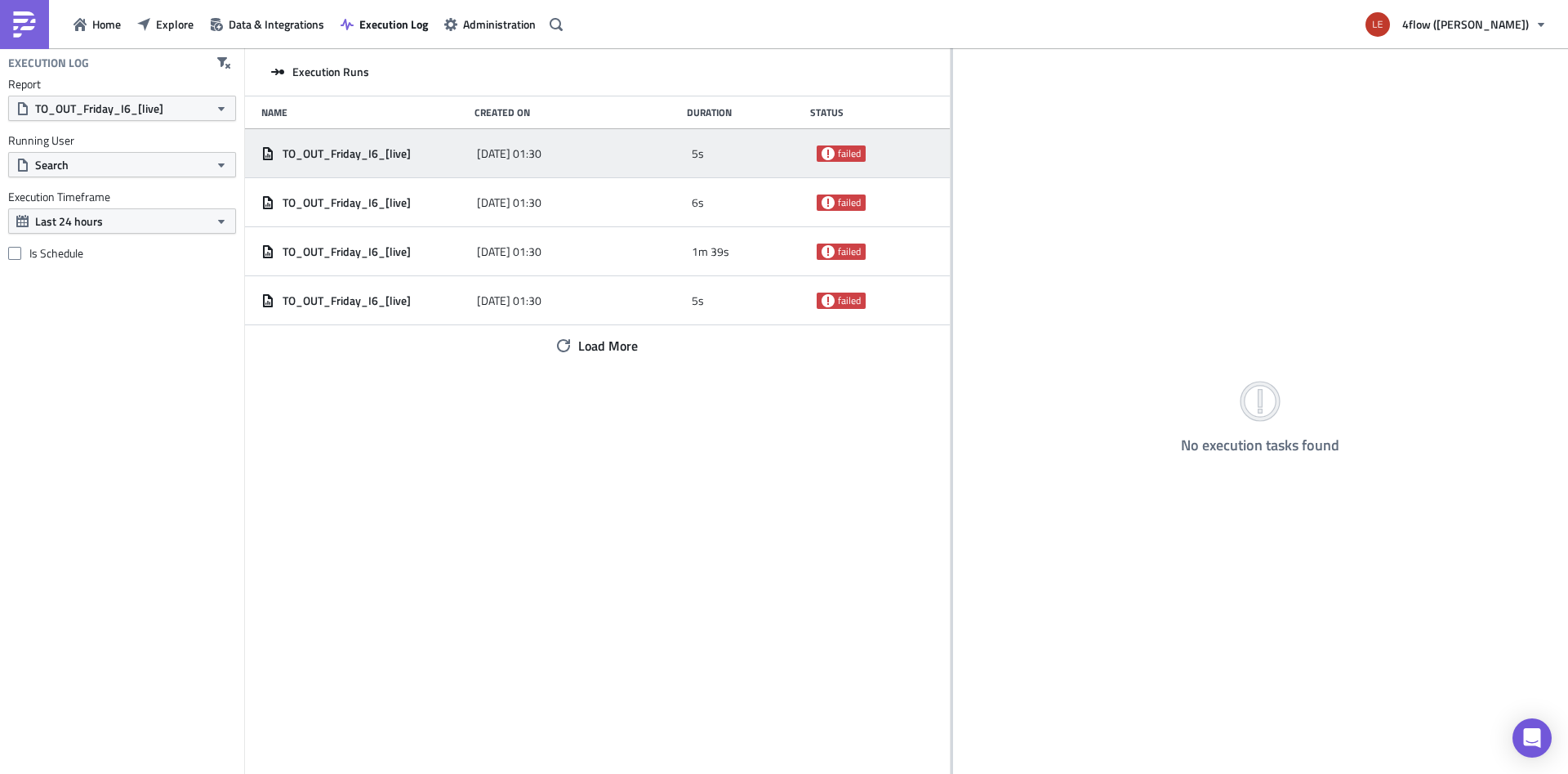
click at [567, 138] on div "TO_OUT_Friday_I6_[live] 2025-08-22 01:30 5s failed" at bounding box center [597, 153] width 705 height 49
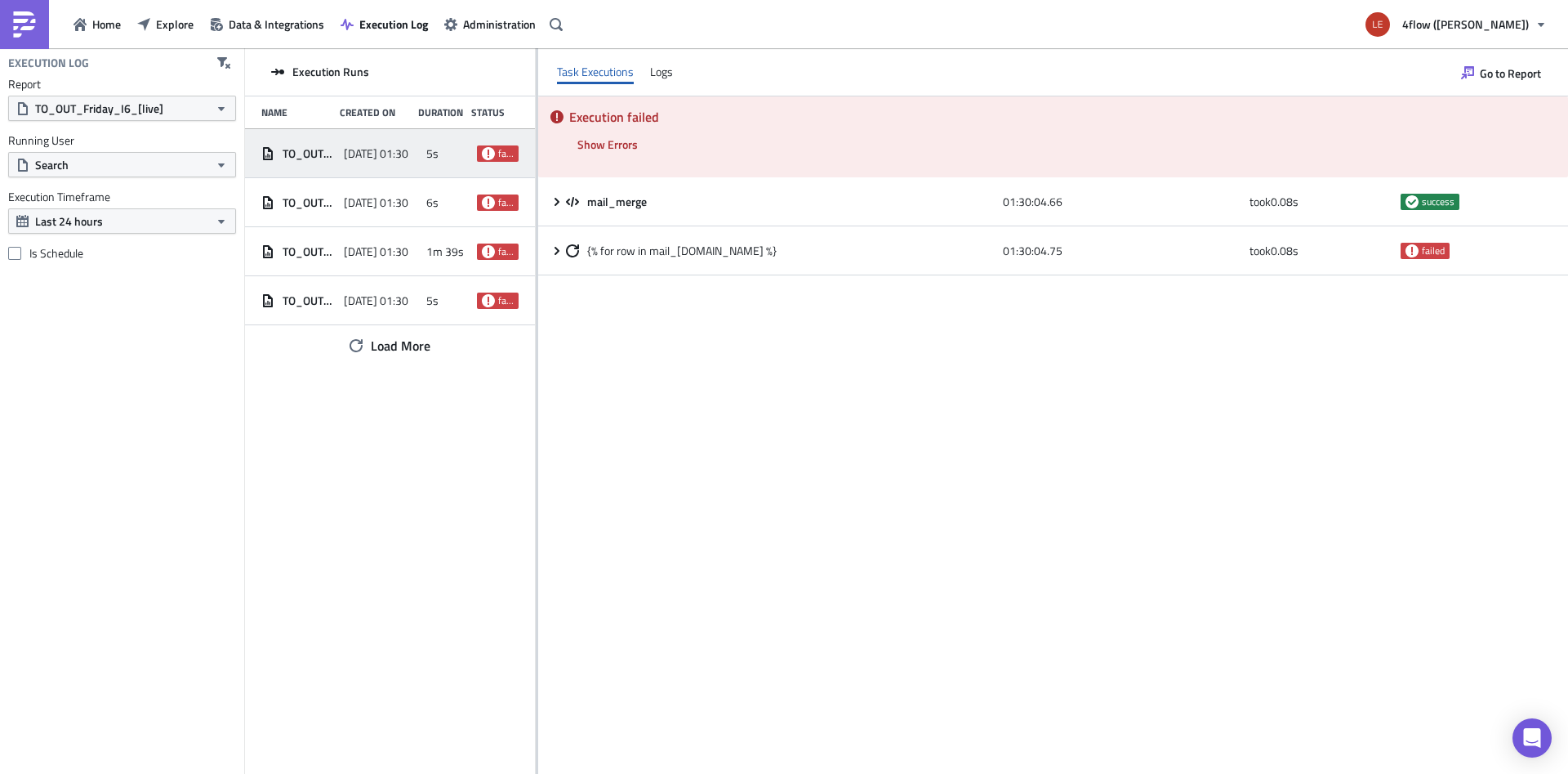
drag, startPoint x: 952, startPoint y: 527, endPoint x: 536, endPoint y: 526, distance: 416.0
click at [536, 526] on div "Execution Runs Name Created On Duration Status TO_OUT_Friday_I6_[live] 2025-08-…" at bounding box center [906, 413] width 1323 height 728
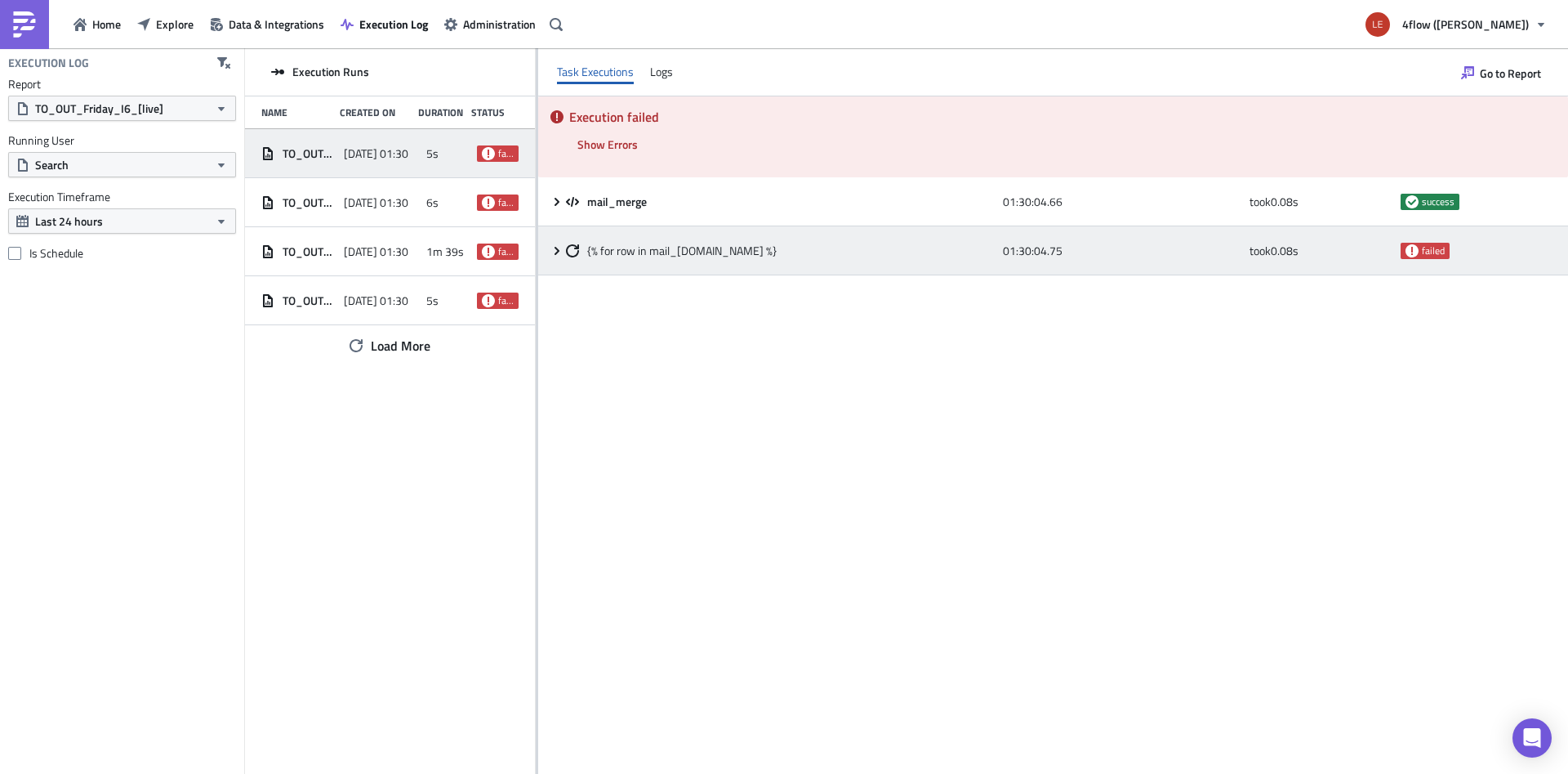
click at [556, 248] on icon at bounding box center [557, 250] width 5 height 8
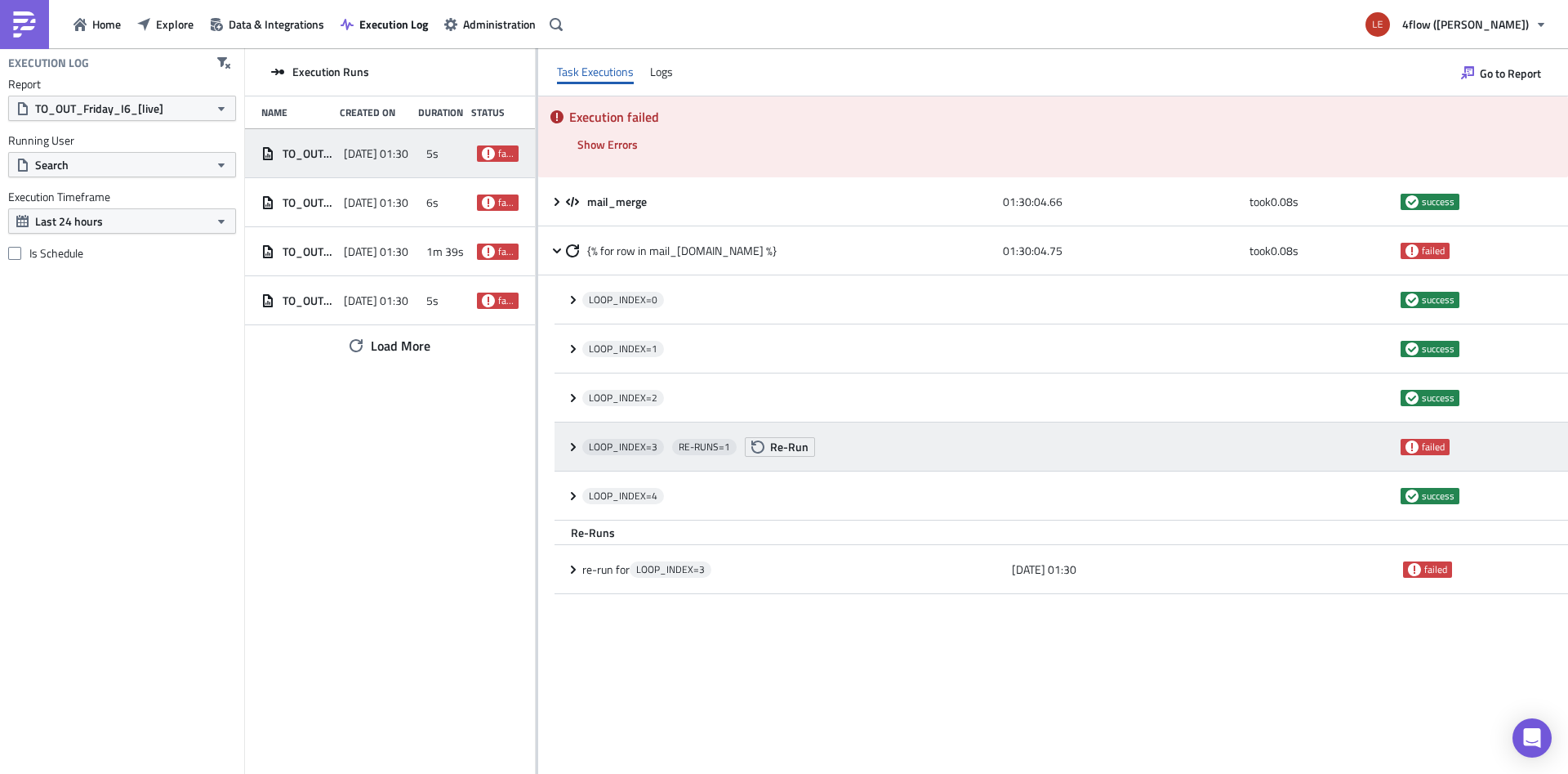
click at [573, 444] on icon at bounding box center [573, 446] width 5 height 8
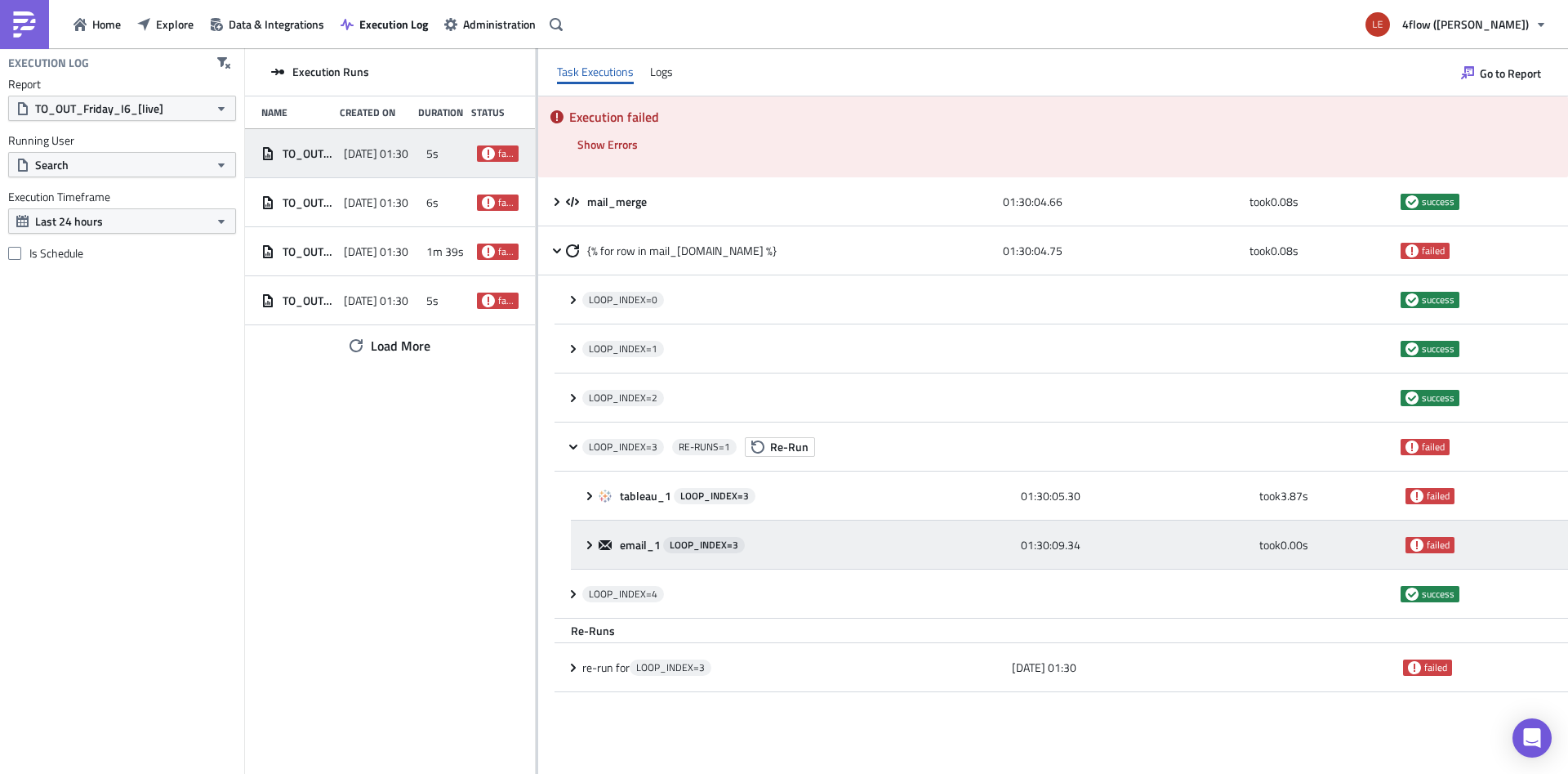
click at [592, 542] on icon at bounding box center [590, 545] width 13 height 13
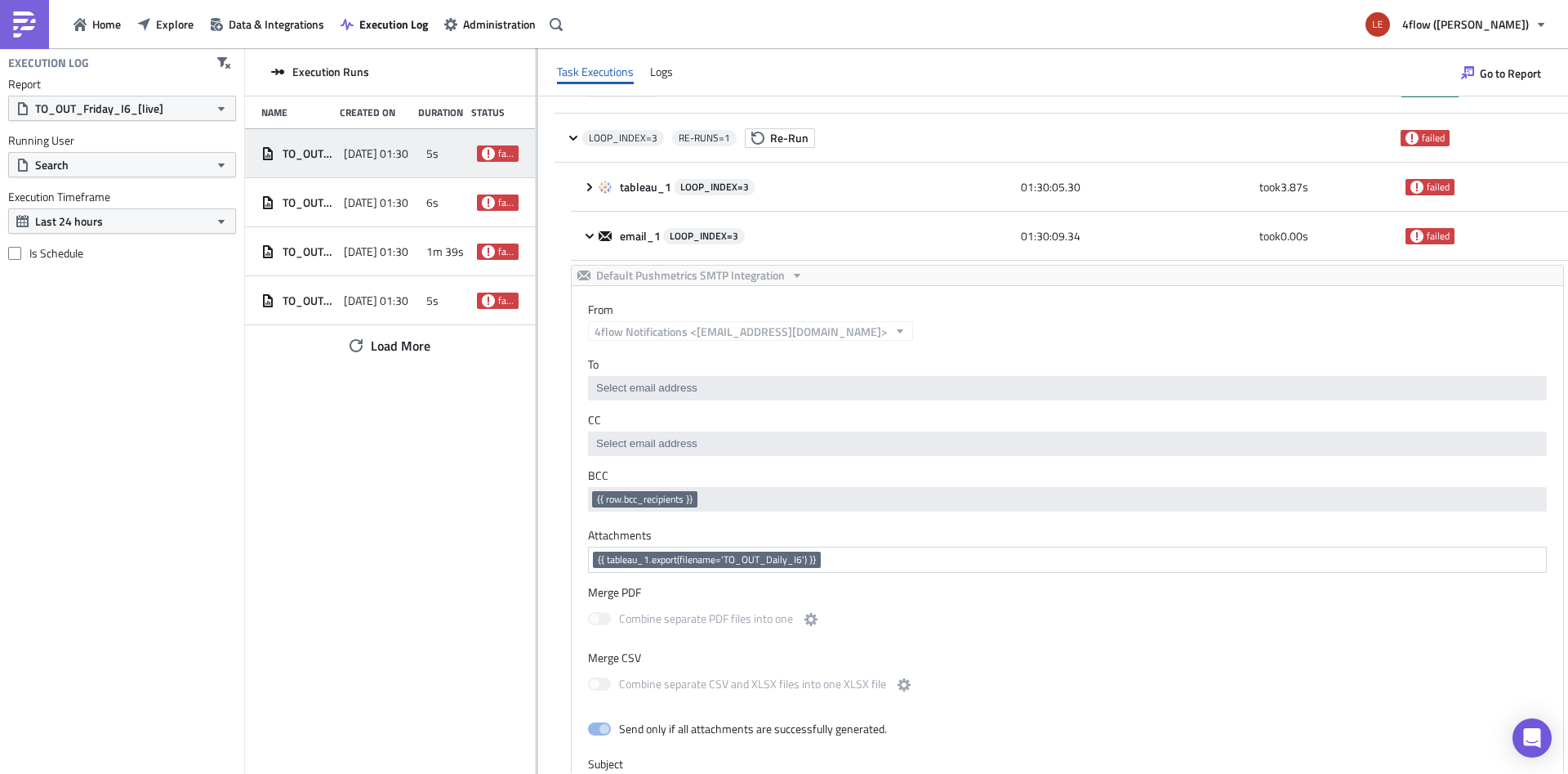
scroll to position [206, 0]
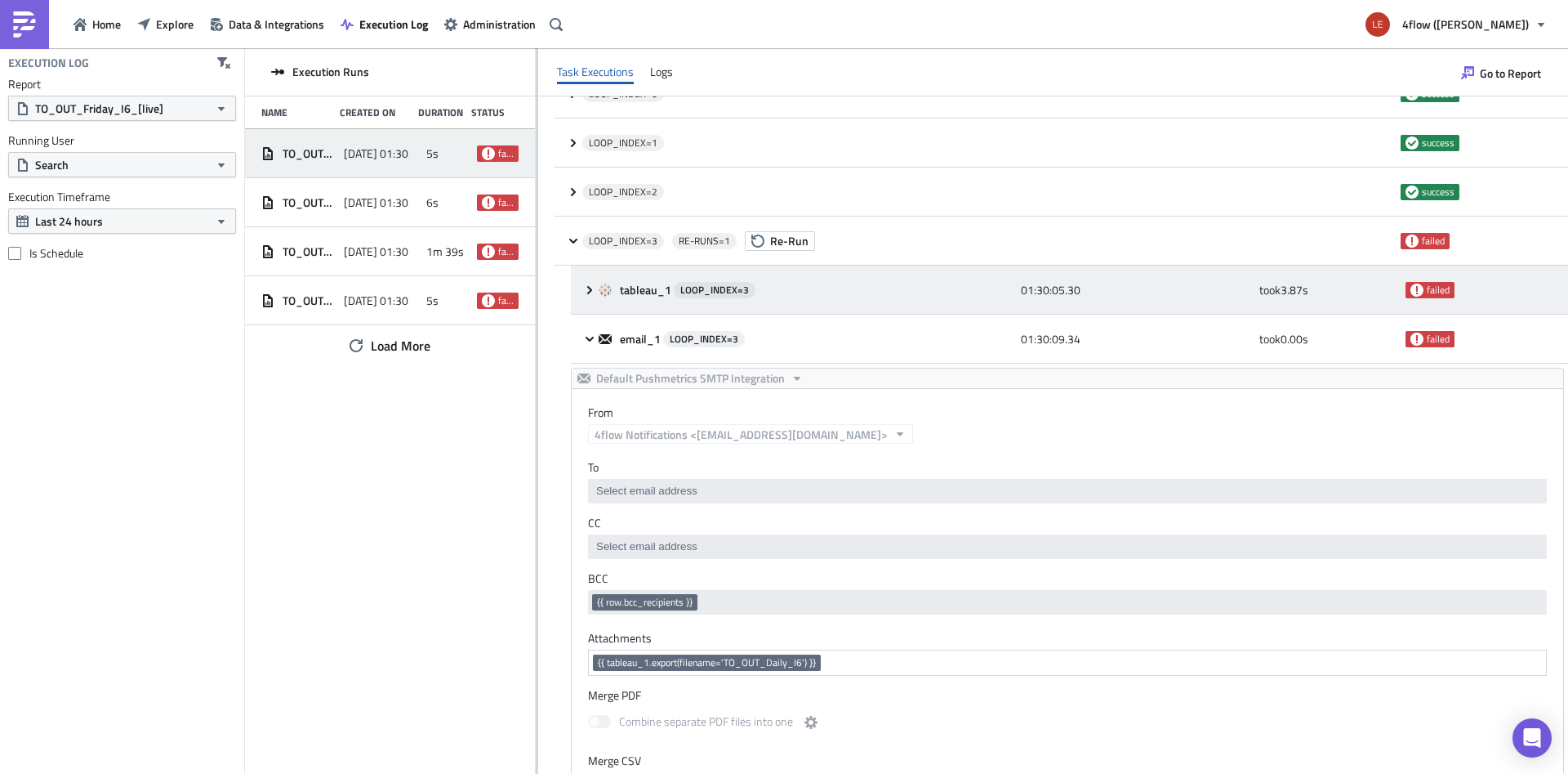
click at [589, 296] on icon at bounding box center [590, 290] width 13 height 13
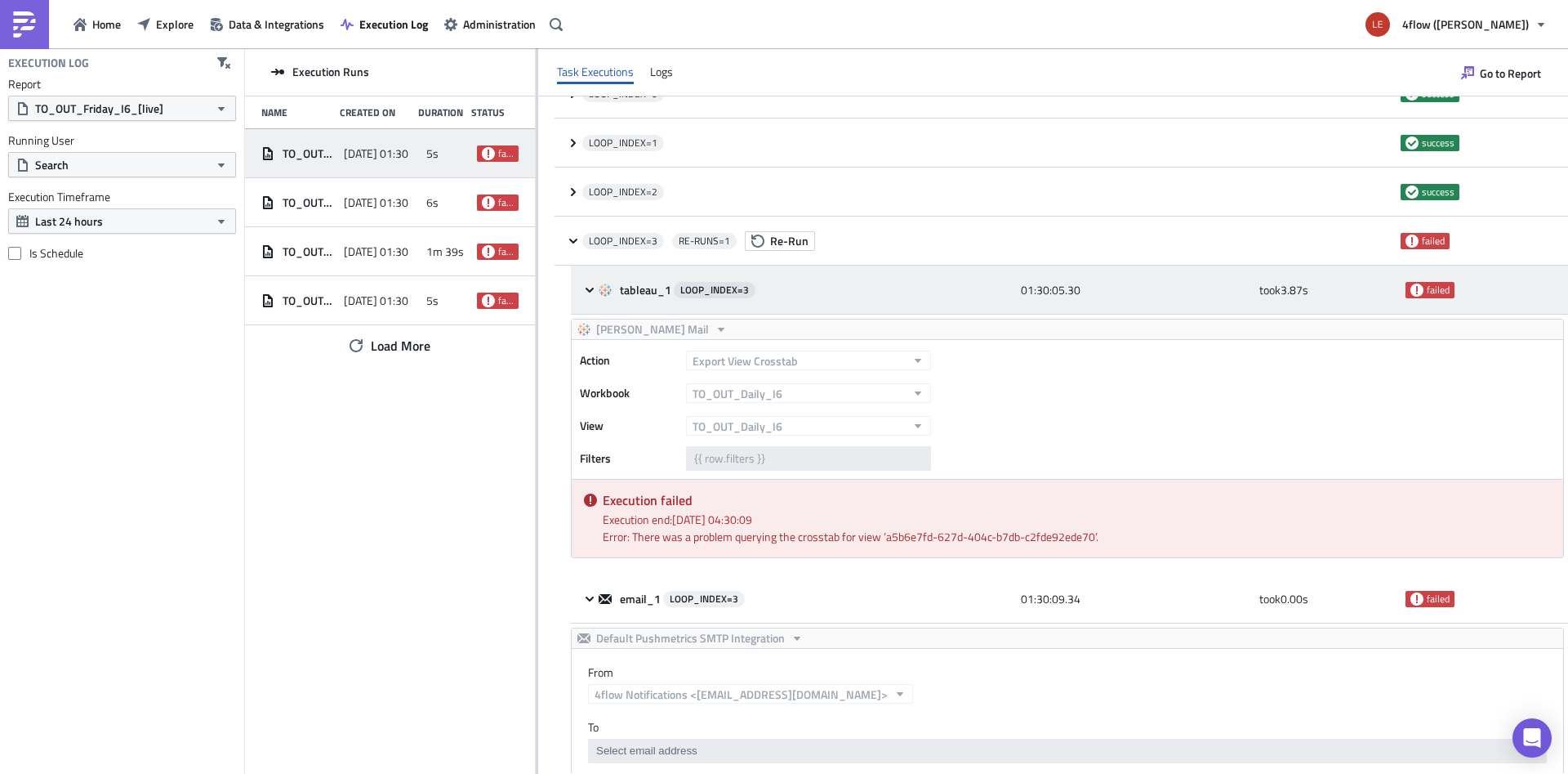
click at [589, 296] on icon at bounding box center [590, 290] width 13 height 13
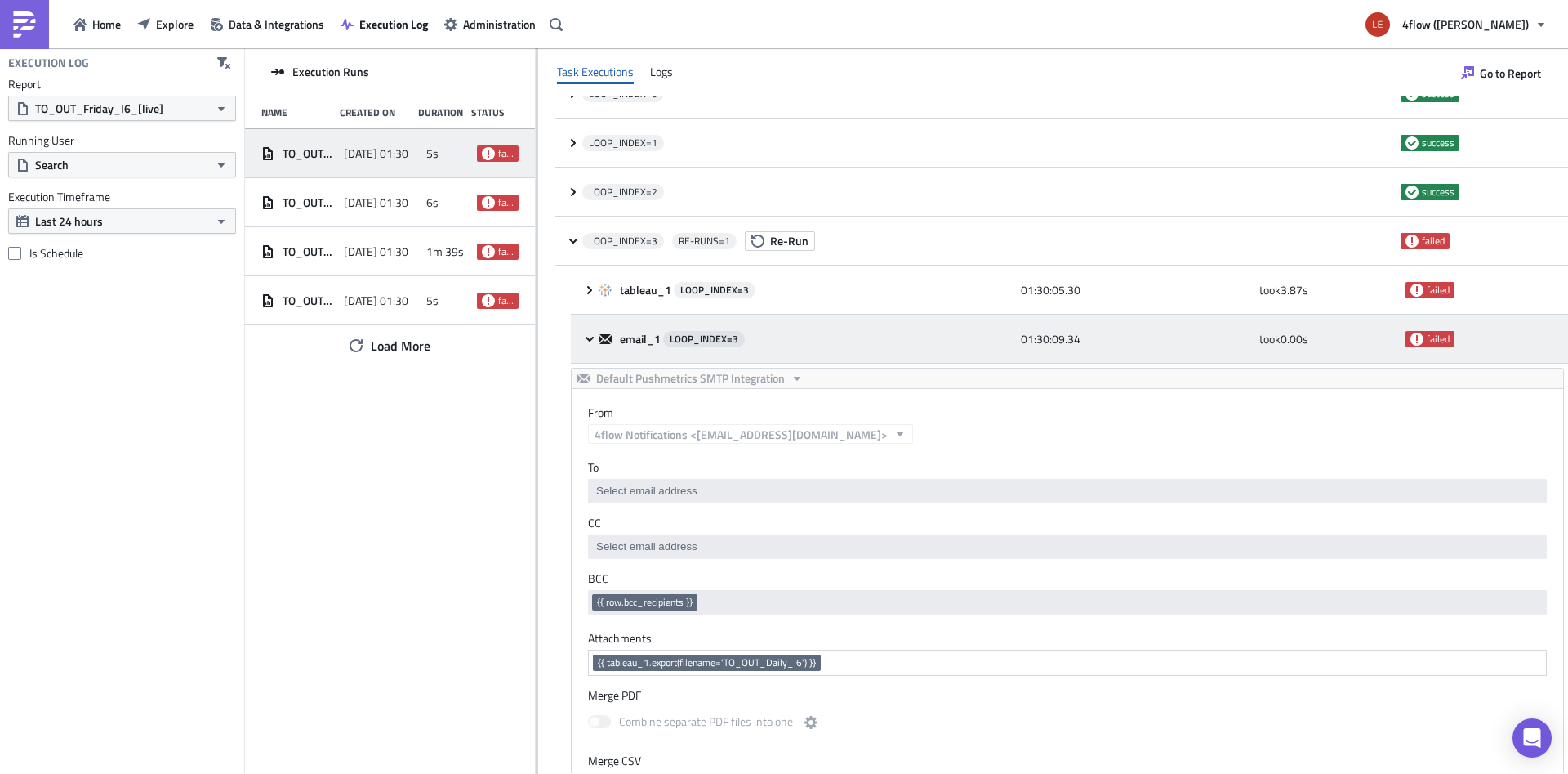
click at [584, 349] on div "email_1 LOOP_INDEX= 3 01:30:09.34 took 0.00 s failed" at bounding box center [1069, 339] width 997 height 49
